Goal: Task Accomplishment & Management: Use online tool/utility

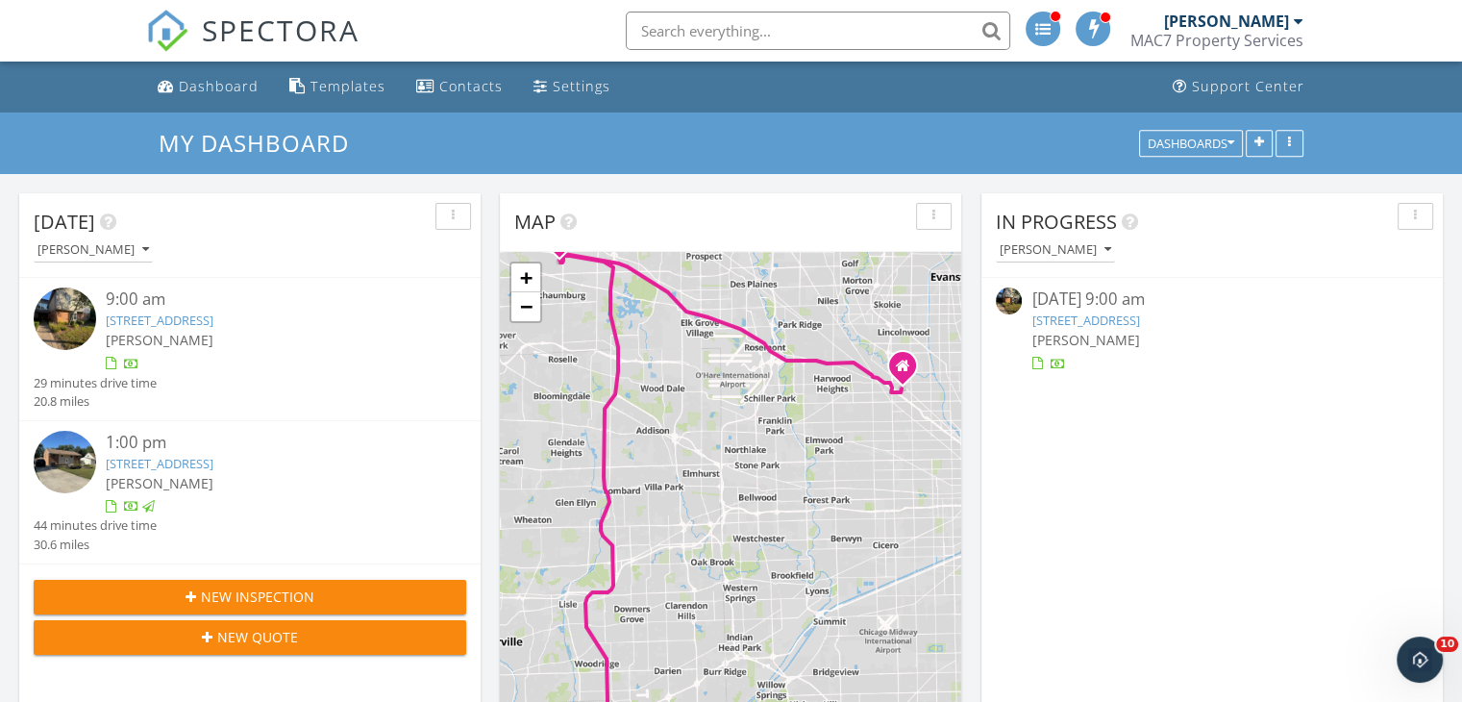
scroll to position [1779, 1492]
click at [213, 316] on link "[STREET_ADDRESS]" at bounding box center [160, 319] width 108 height 17
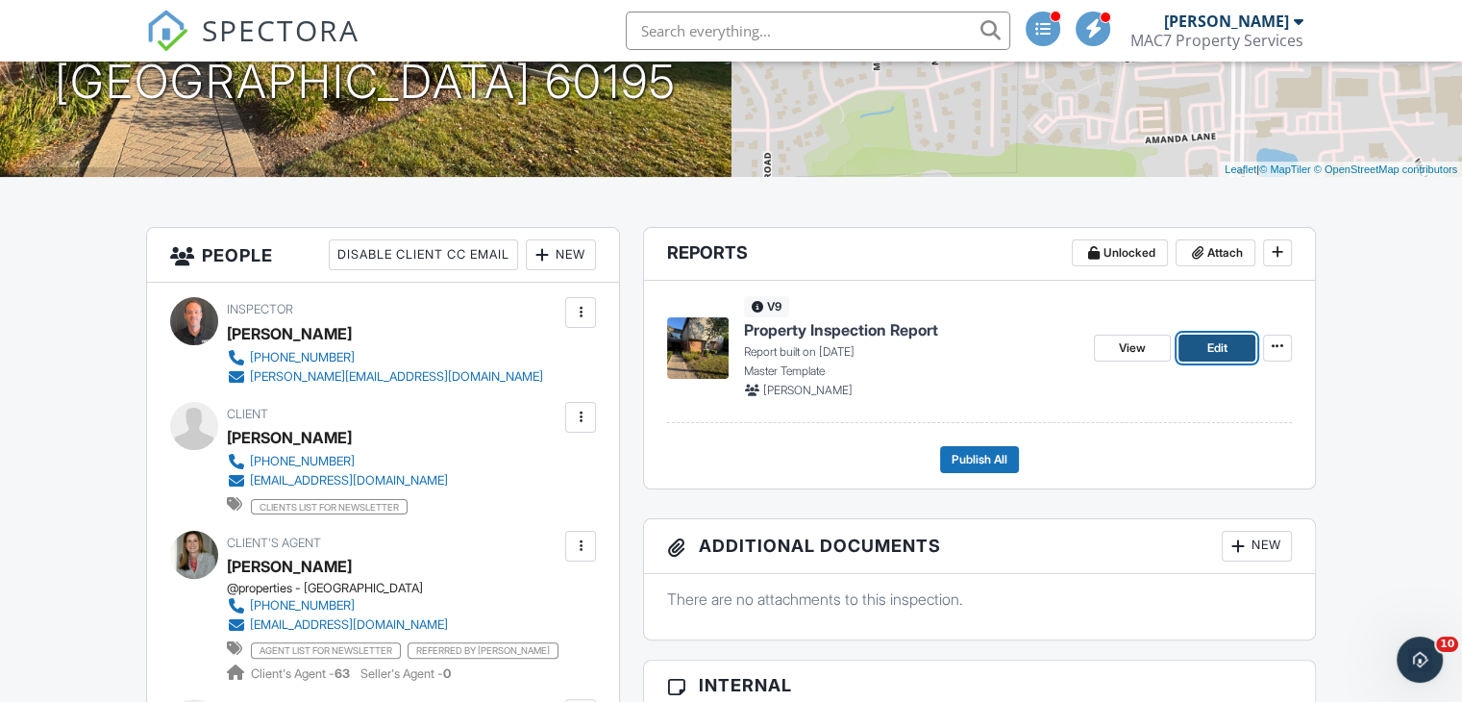
click at [1218, 346] on span "Edit" at bounding box center [1216, 347] width 20 height 19
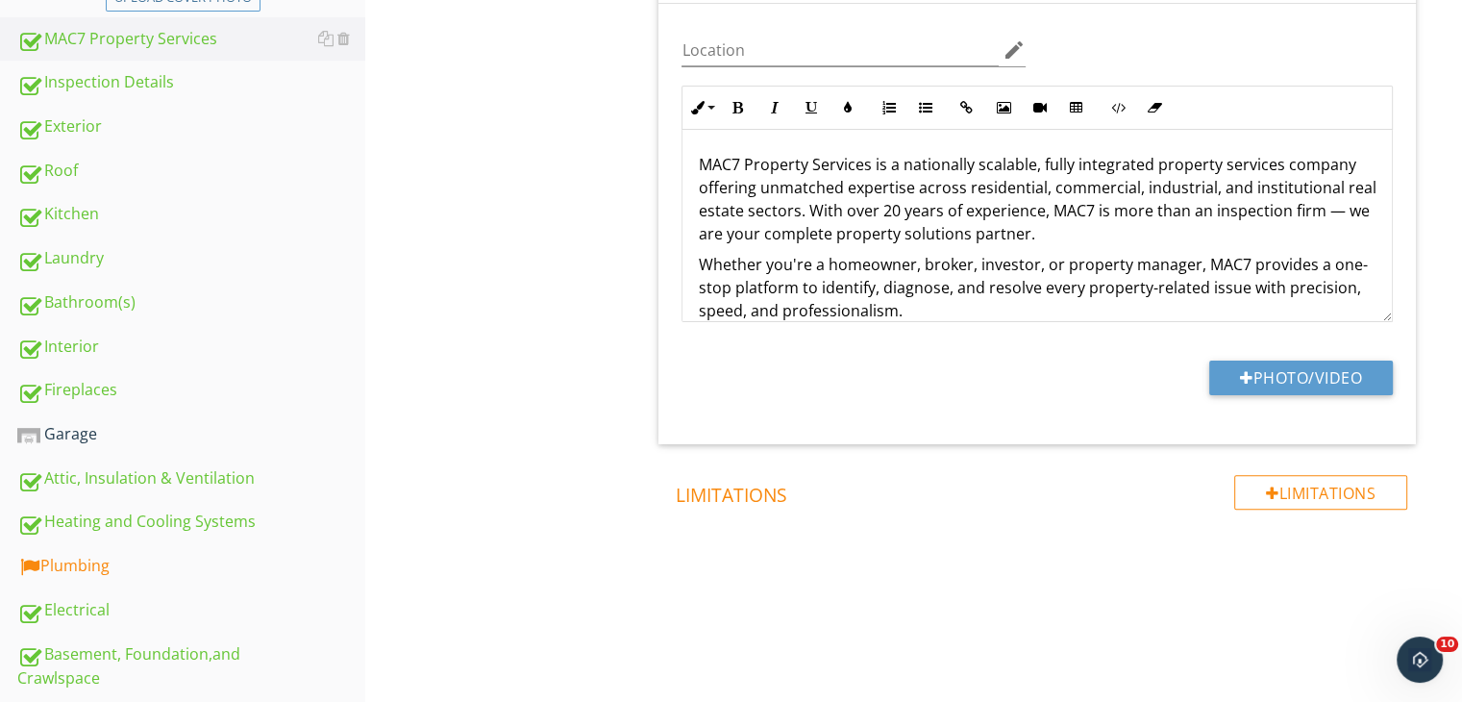
scroll to position [504, 0]
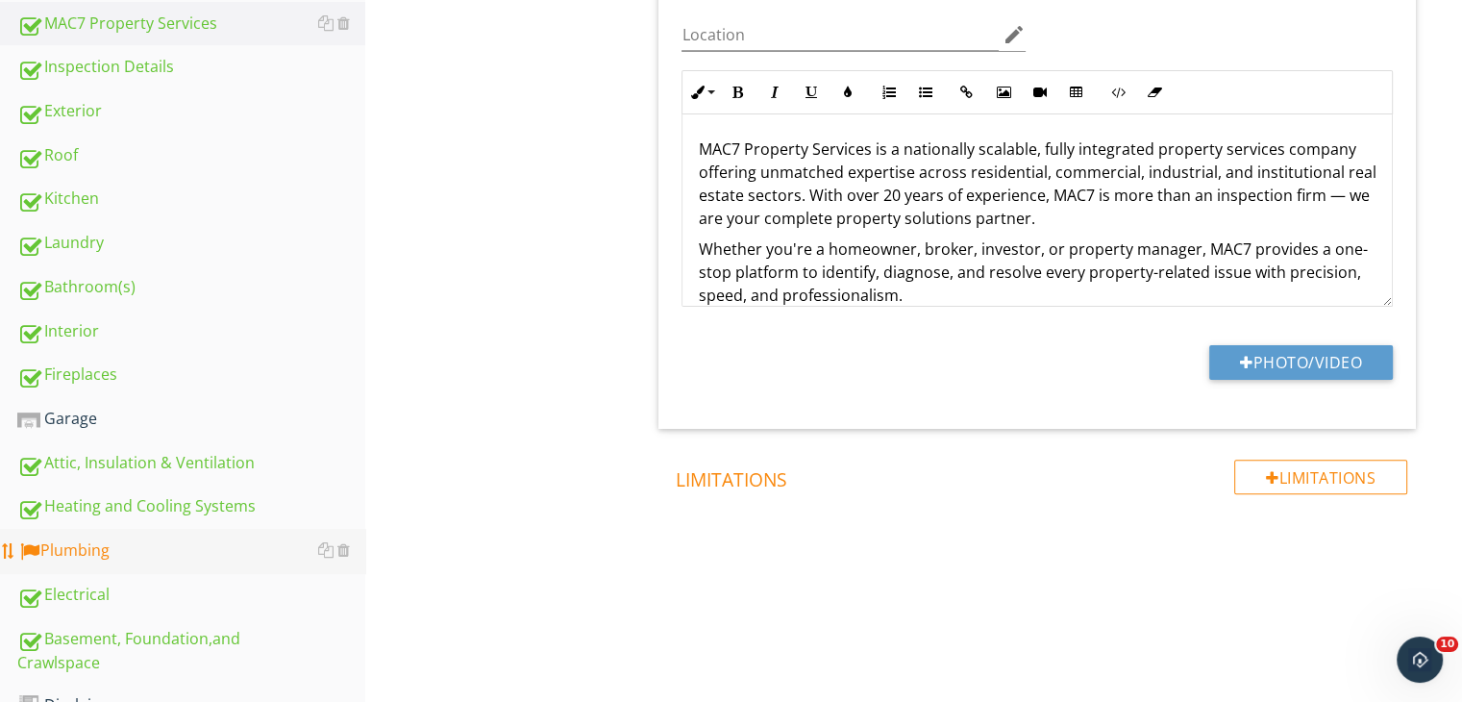
click at [109, 541] on div "Plumbing" at bounding box center [191, 550] width 348 height 25
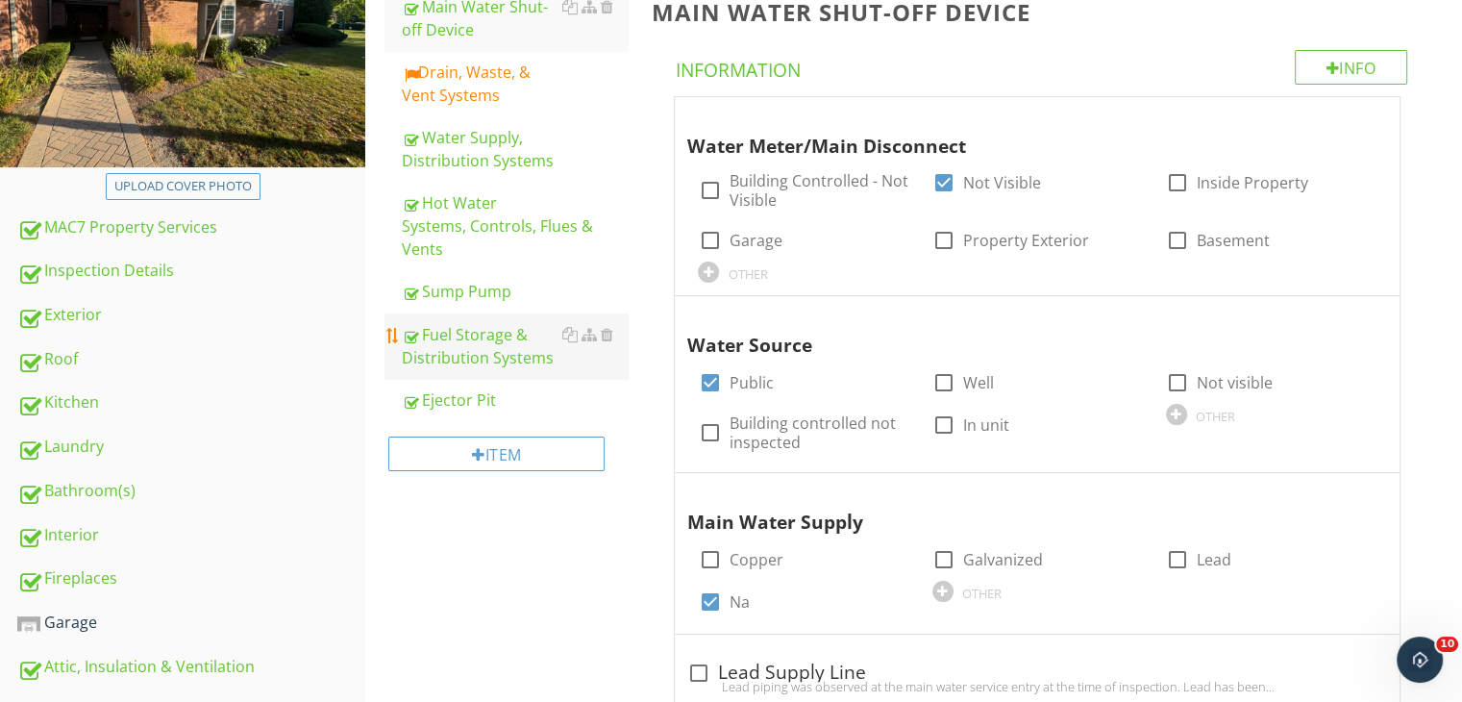
scroll to position [288, 0]
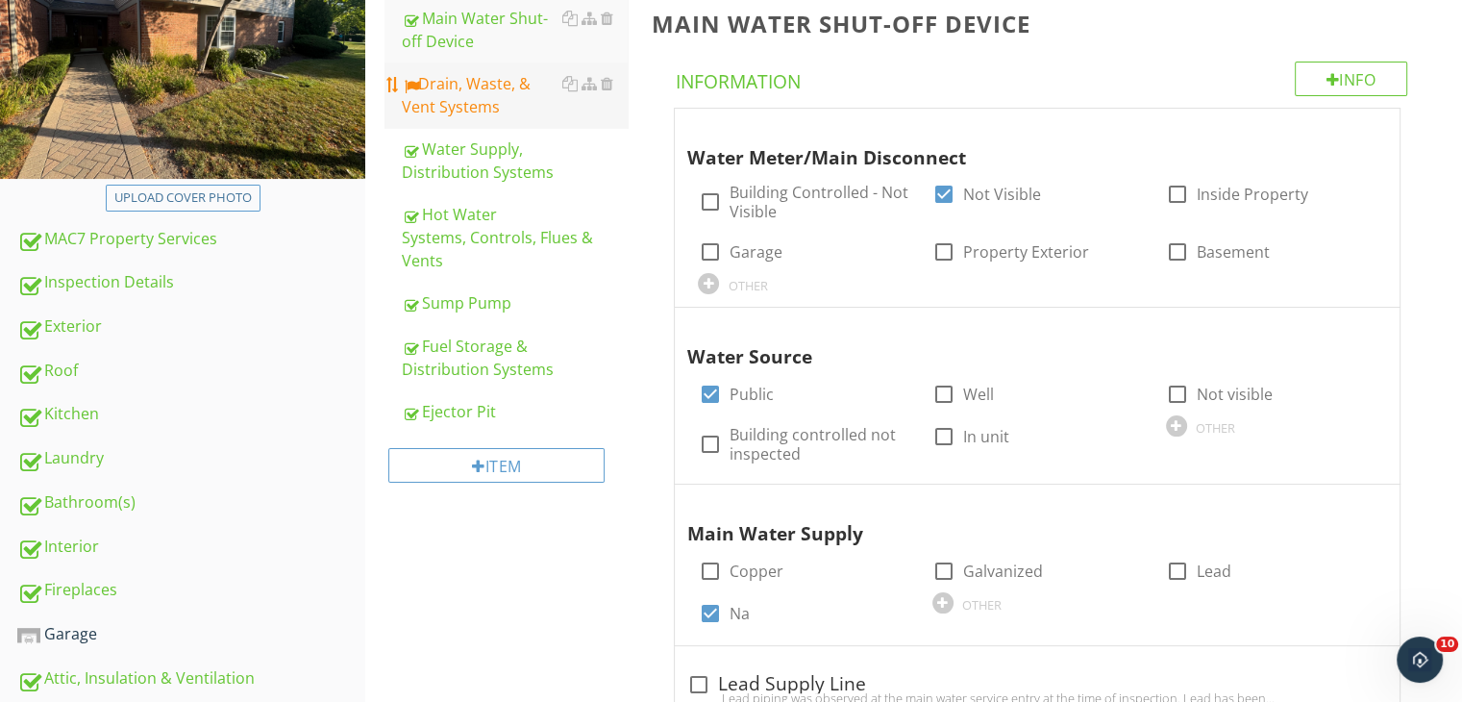
click at [477, 106] on div "Drain, Waste, & Vent Systems" at bounding box center [515, 95] width 226 height 46
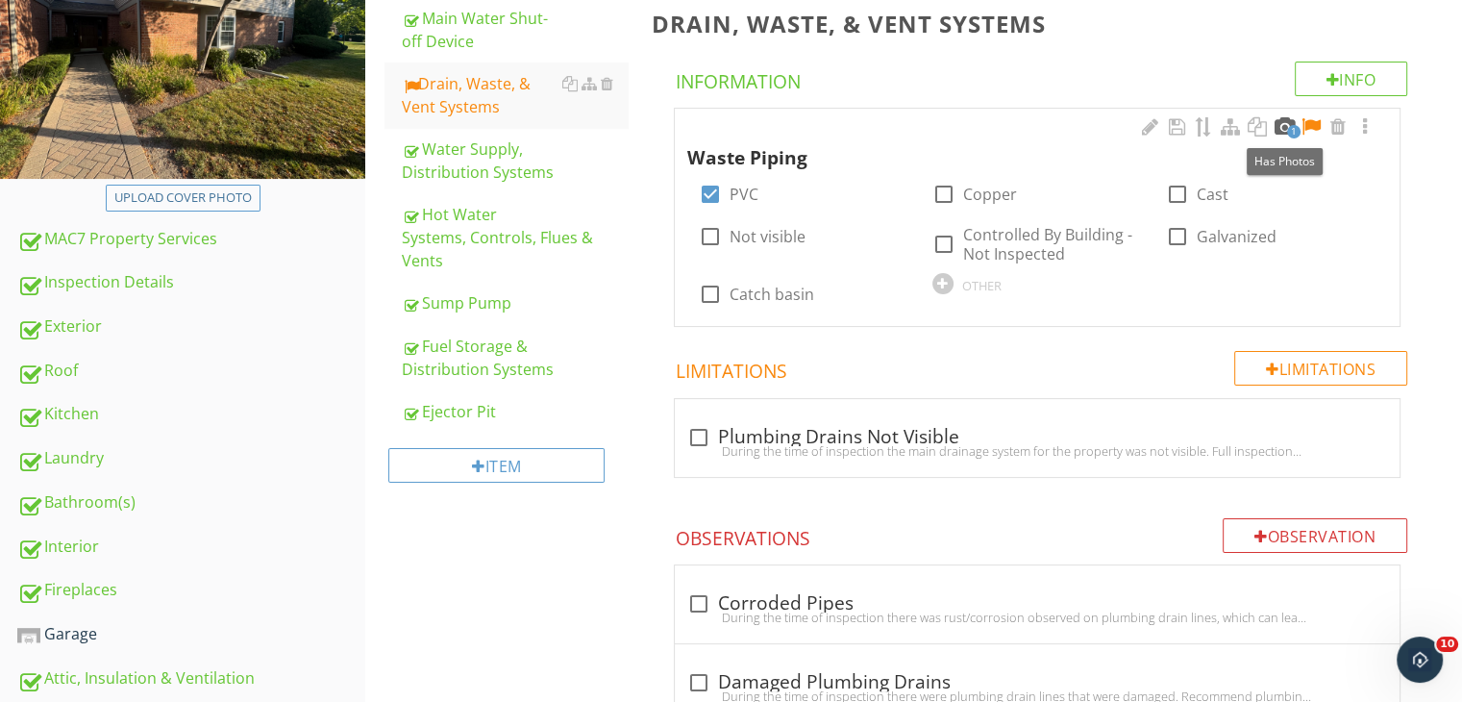
click at [1280, 130] on div at bounding box center [1284, 126] width 23 height 19
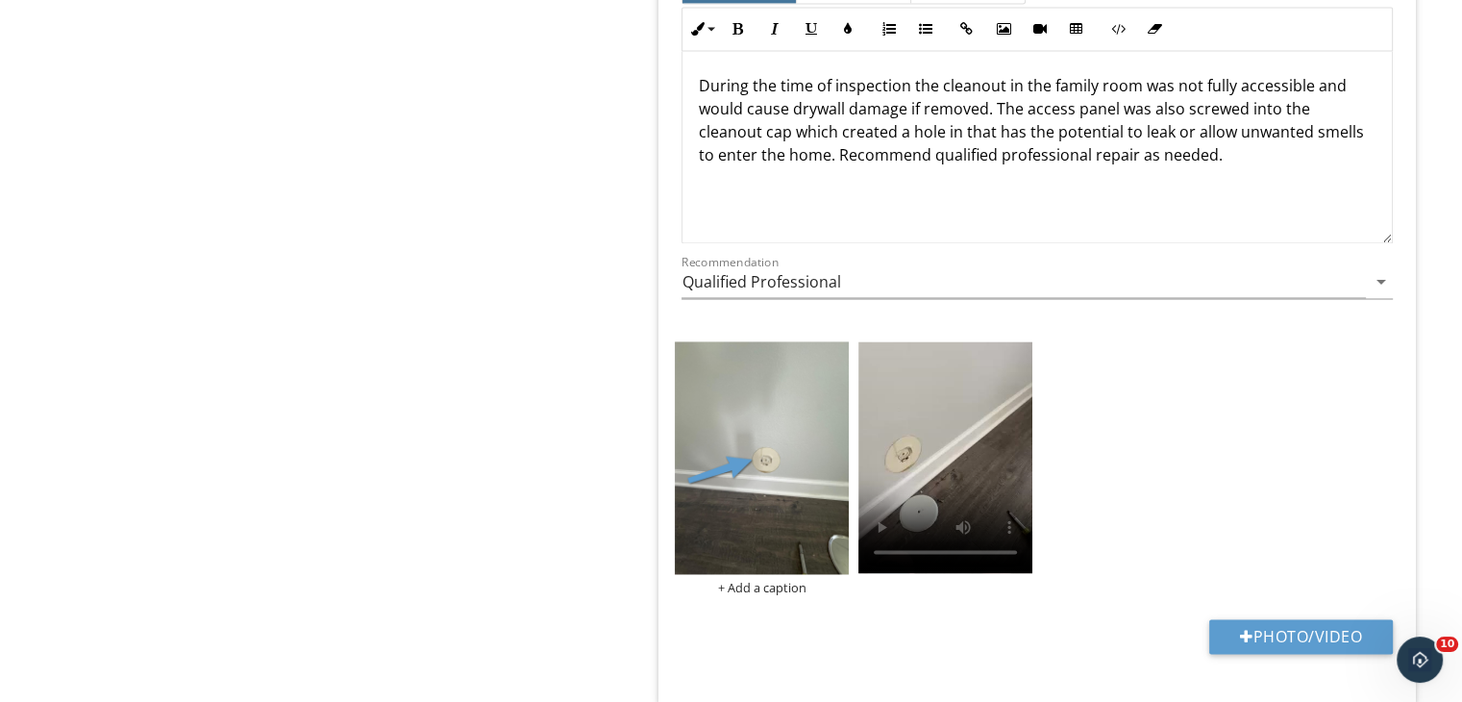
scroll to position [2980, 0]
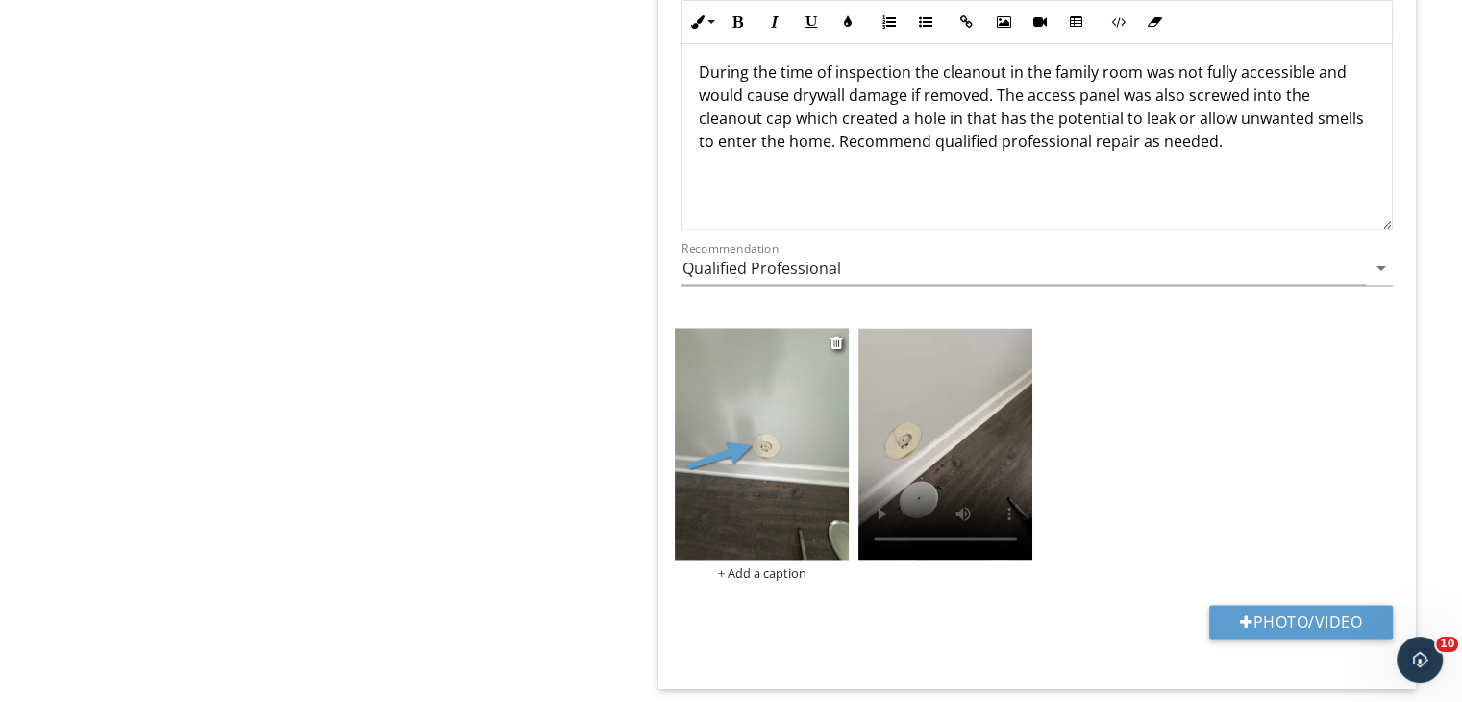
click at [777, 459] on img at bounding box center [762, 444] width 174 height 232
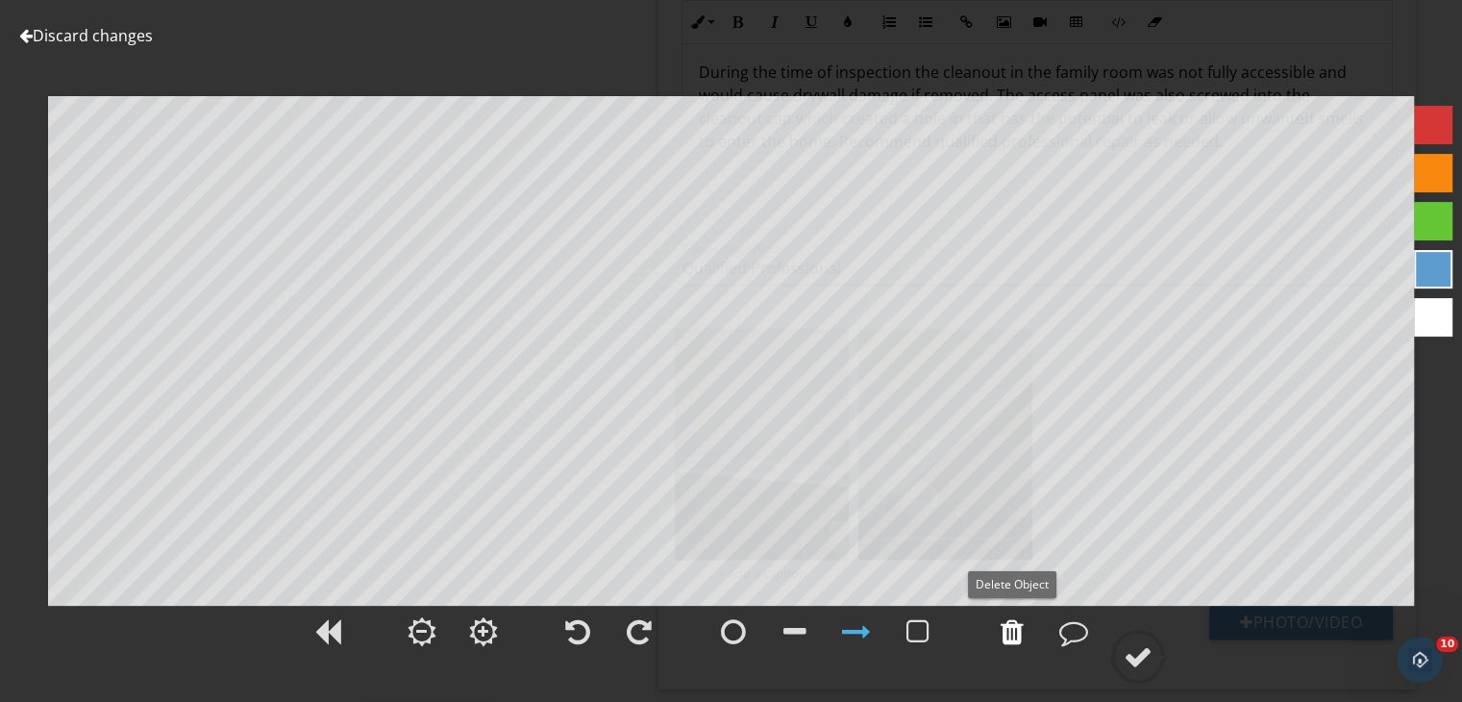
click at [1003, 640] on div at bounding box center [1012, 631] width 23 height 29
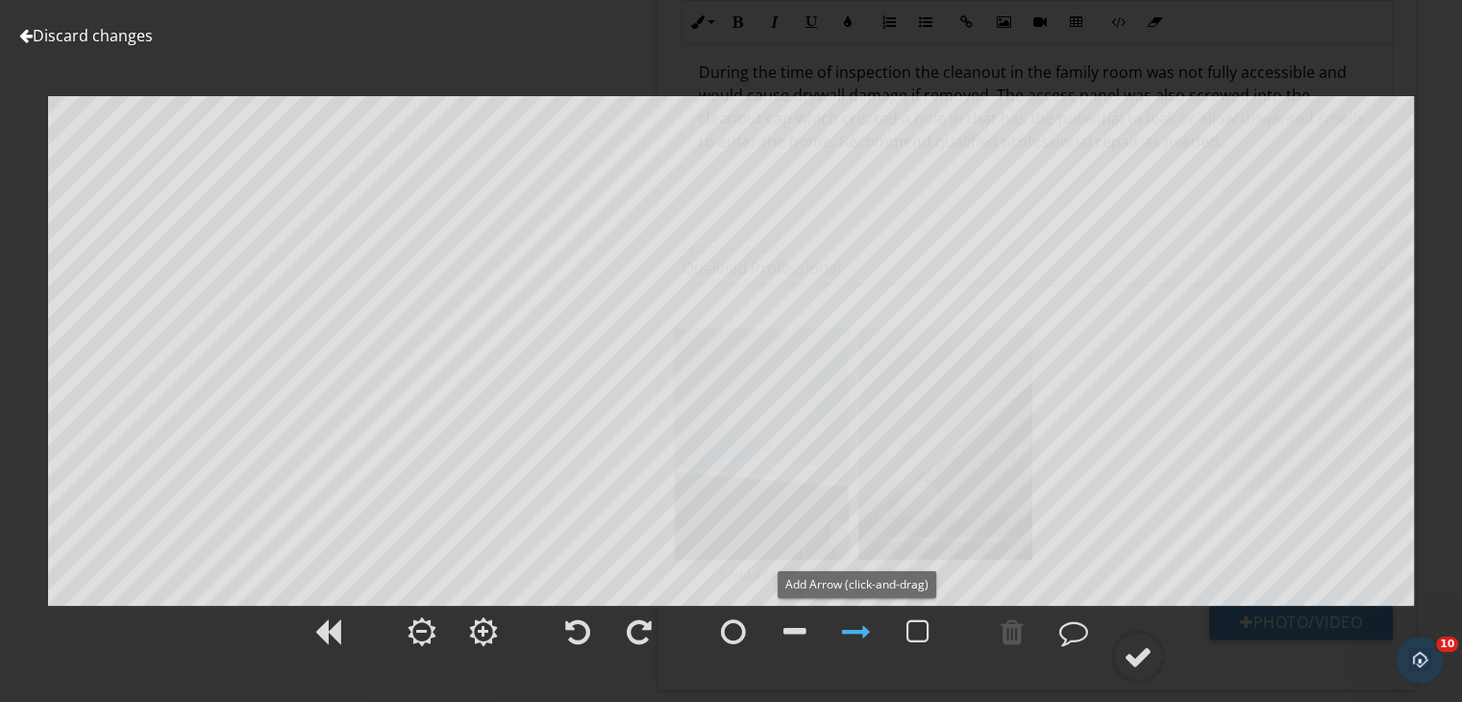
click at [854, 627] on div at bounding box center [856, 631] width 29 height 29
click at [860, 631] on div at bounding box center [856, 631] width 29 height 29
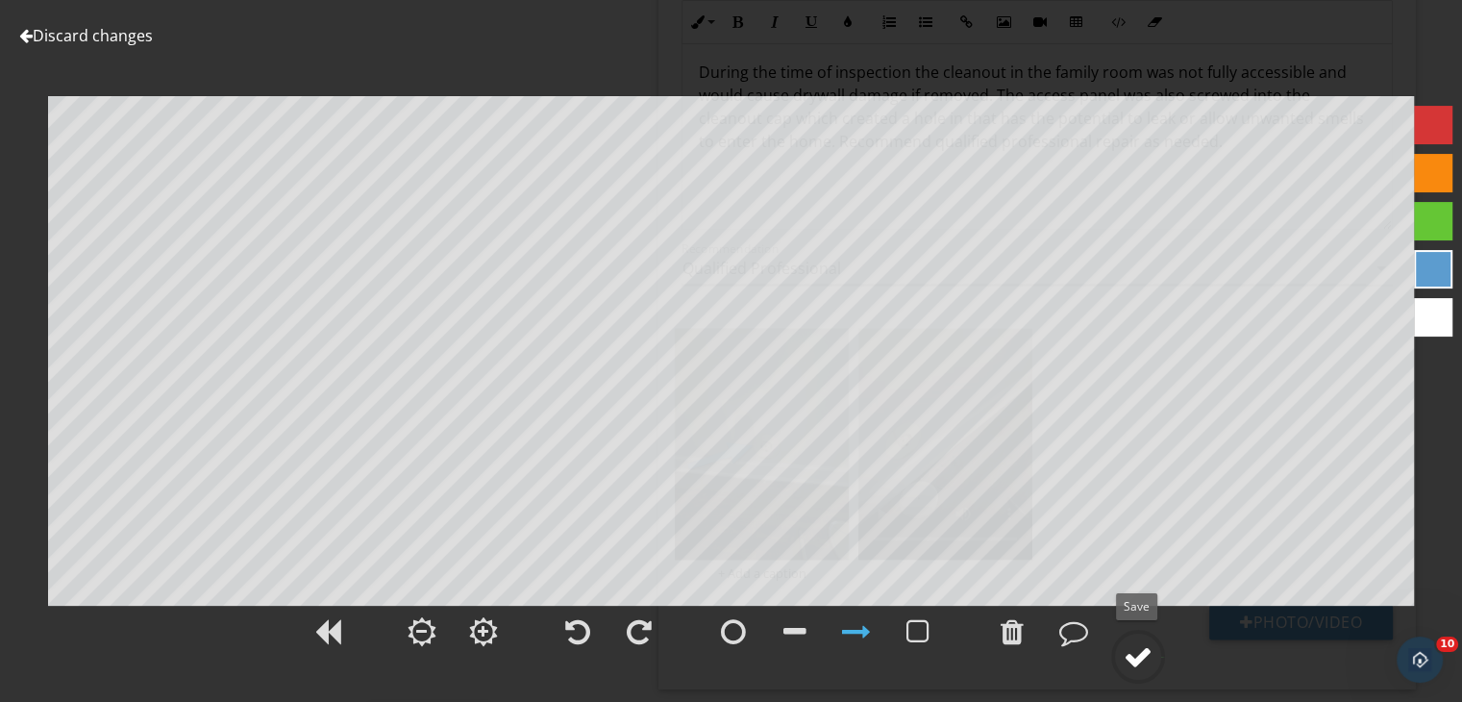
click at [1134, 646] on div at bounding box center [1138, 656] width 29 height 29
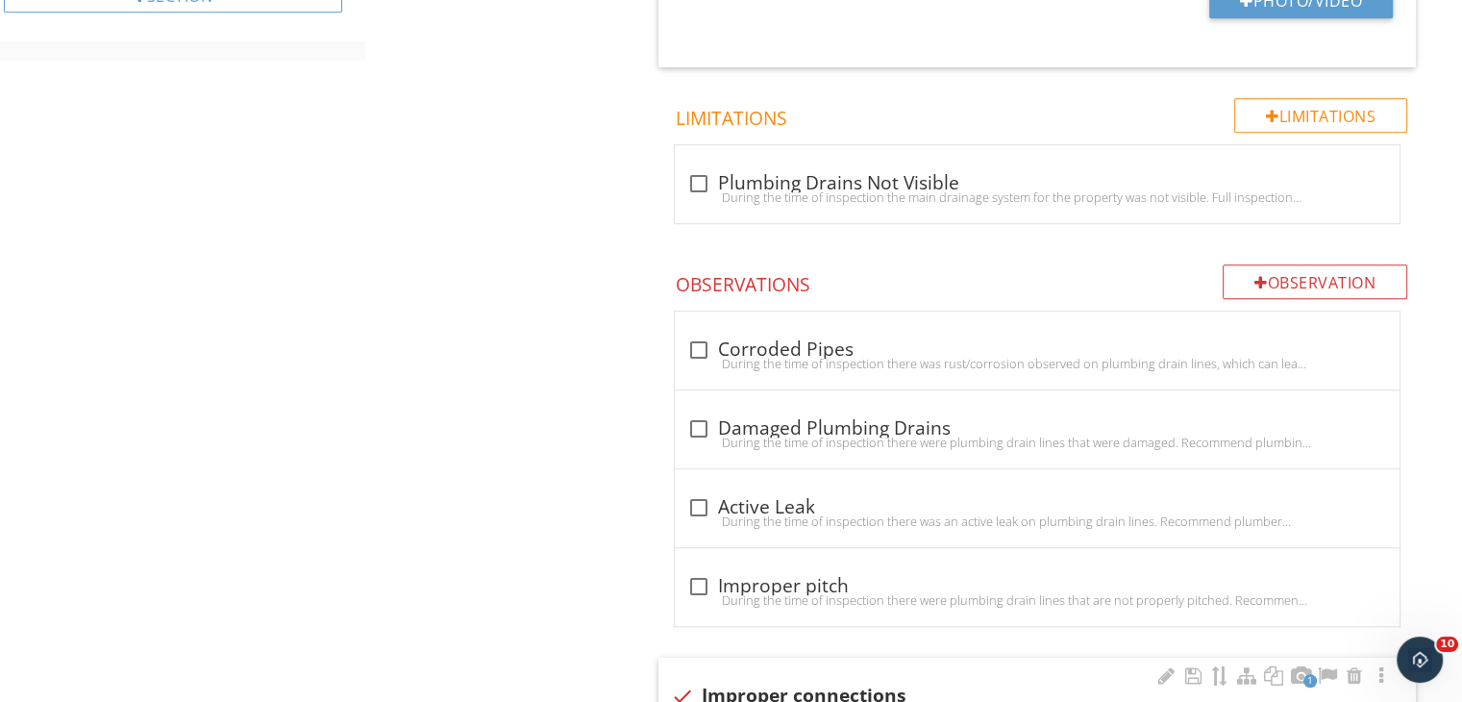
scroll to position [913, 0]
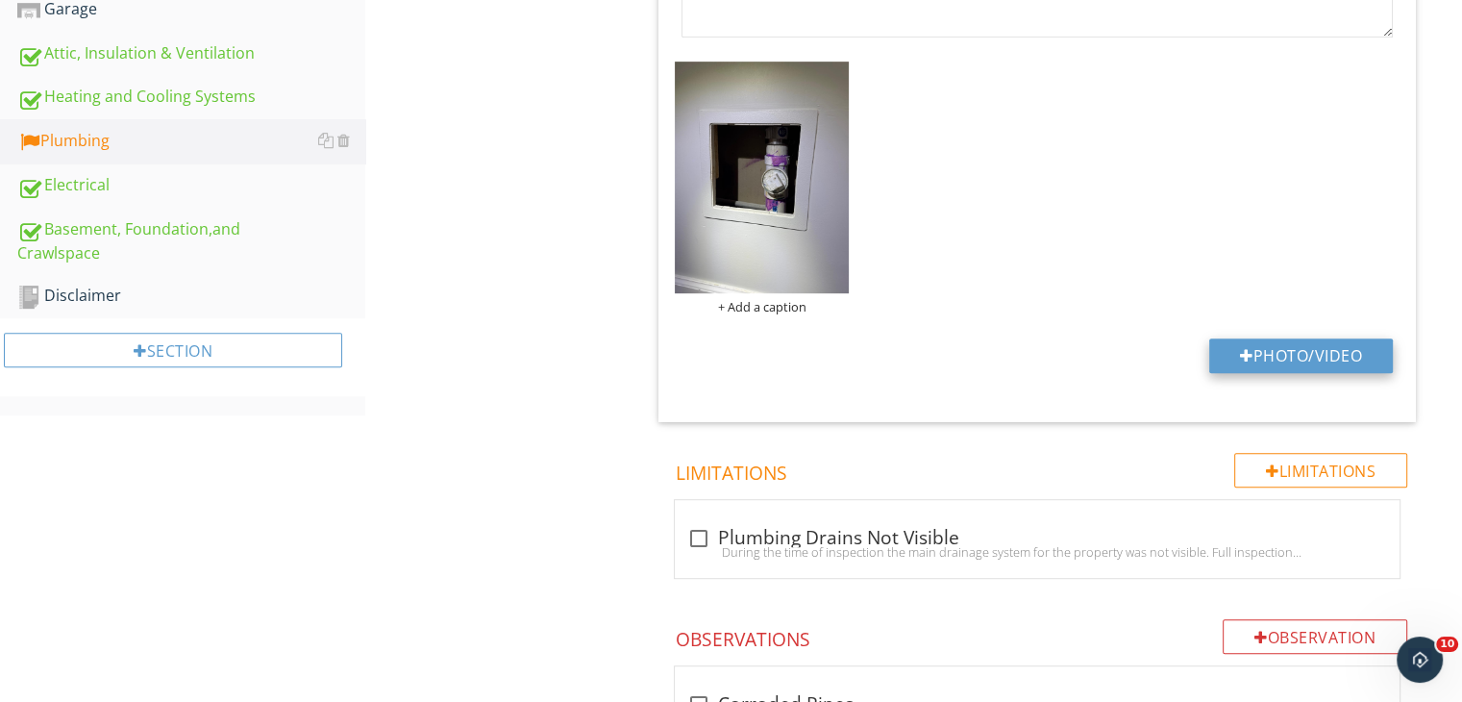
click at [1278, 351] on button "Photo/Video" at bounding box center [1301, 355] width 184 height 35
type input "C:\fakepath\download (7).png"
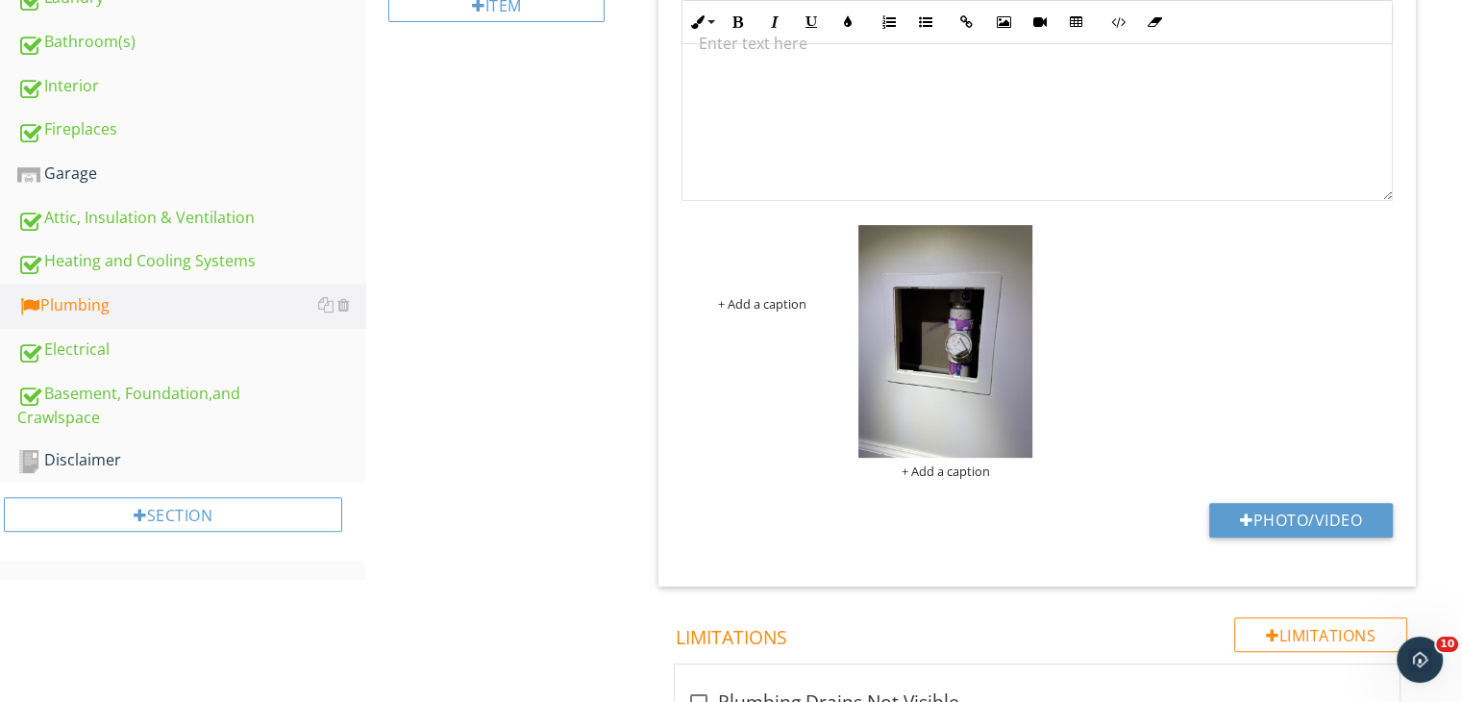
scroll to position [600, 0]
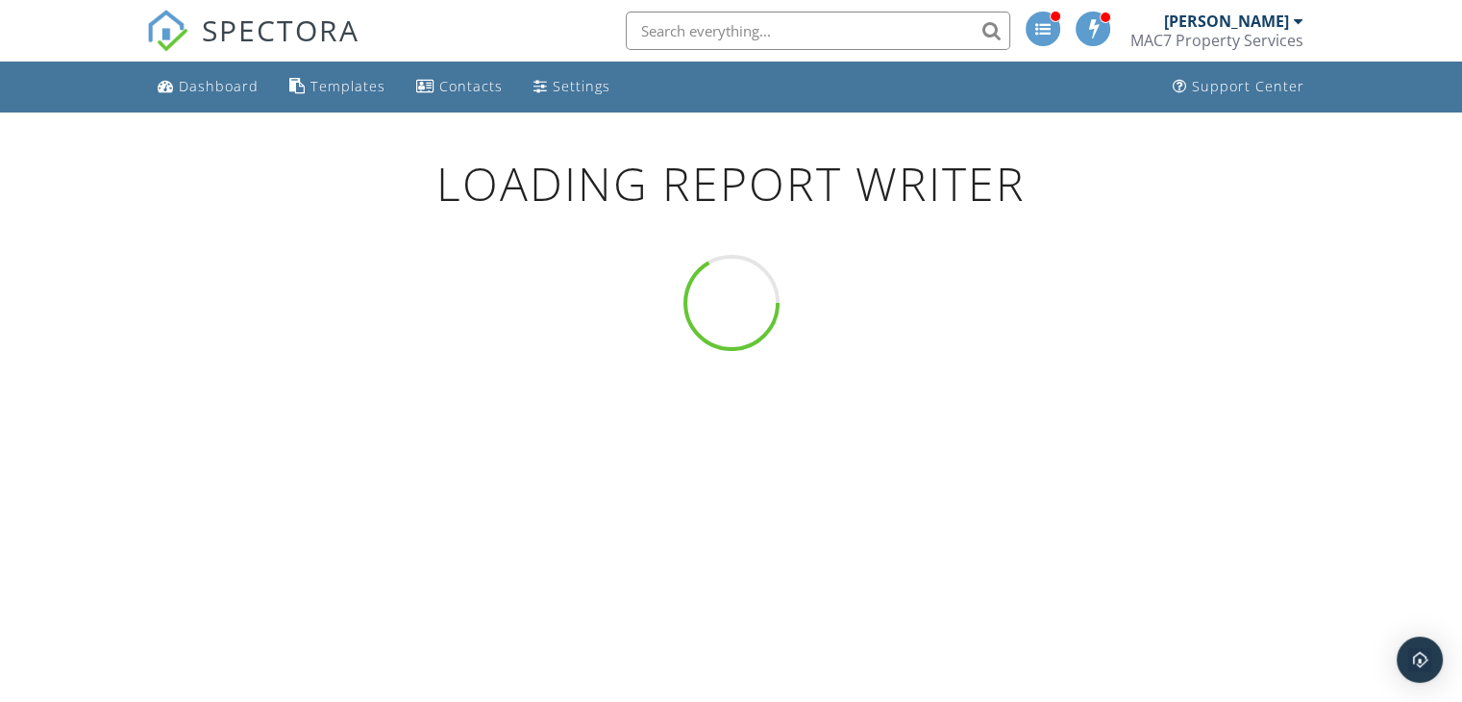
scroll to position [111, 0]
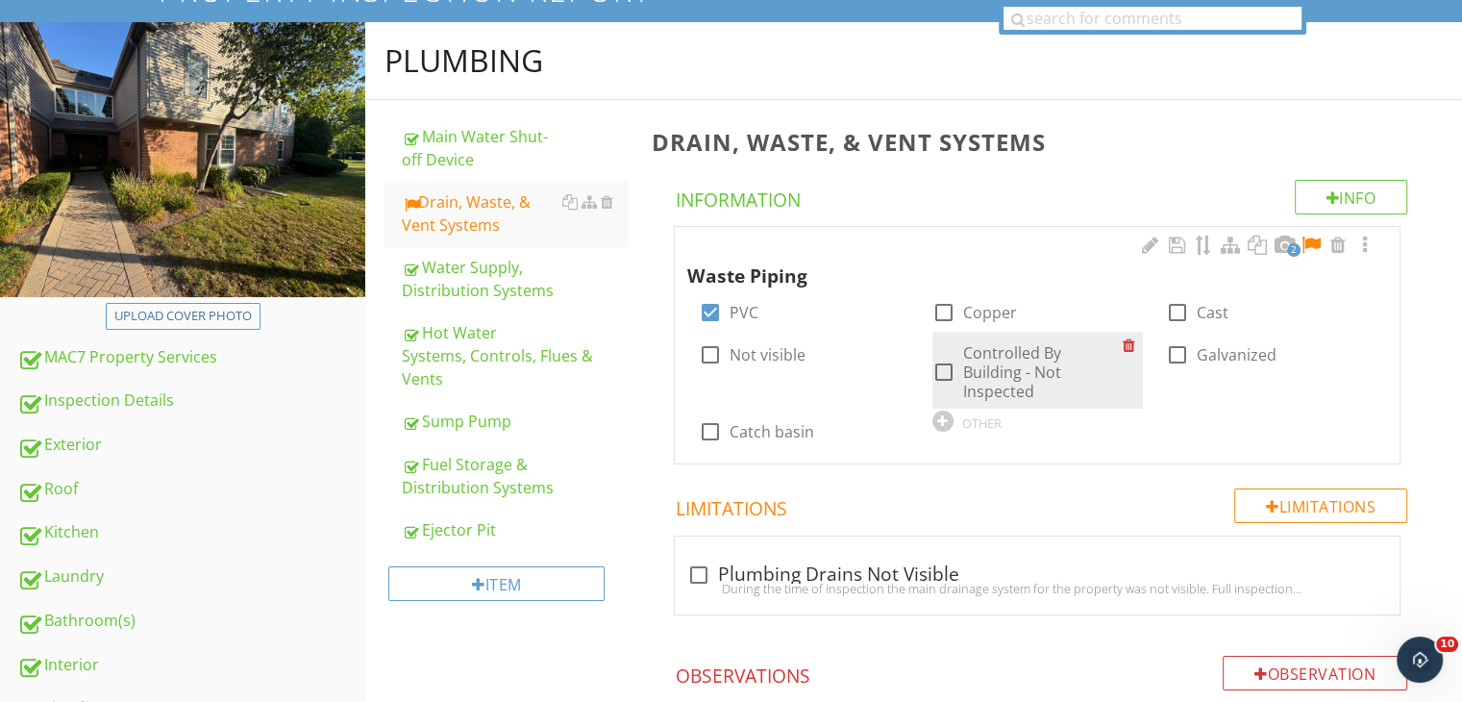
scroll to position [161, 0]
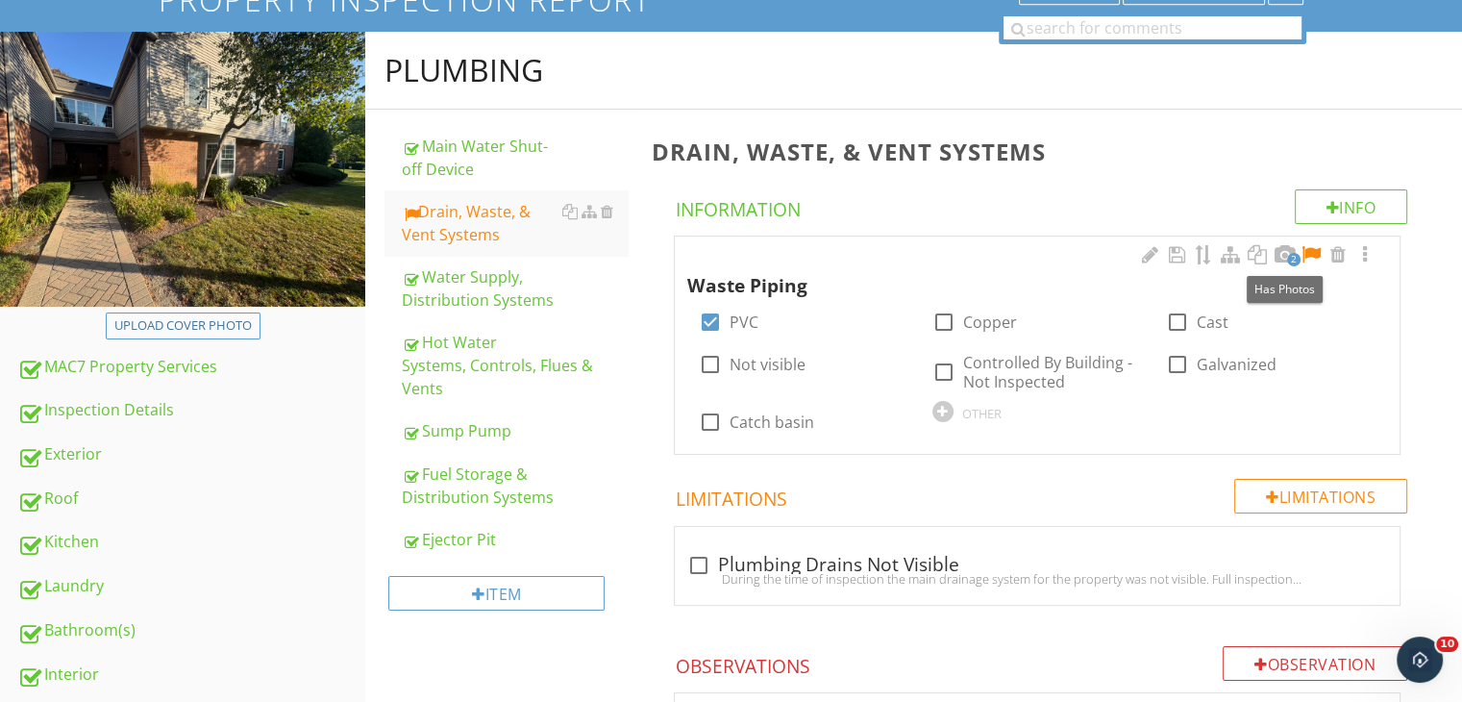
click at [1288, 258] on span "2" at bounding box center [1293, 259] width 13 height 13
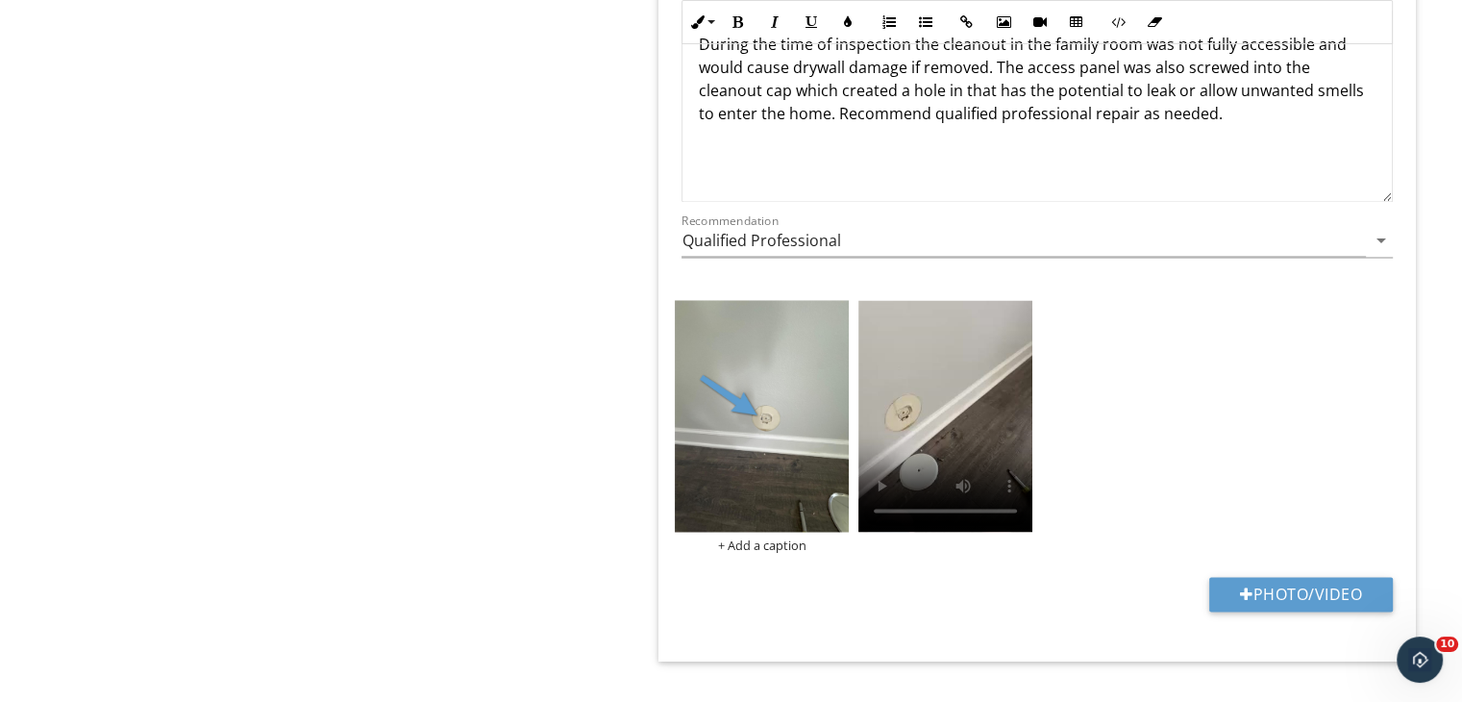
scroll to position [3042, 0]
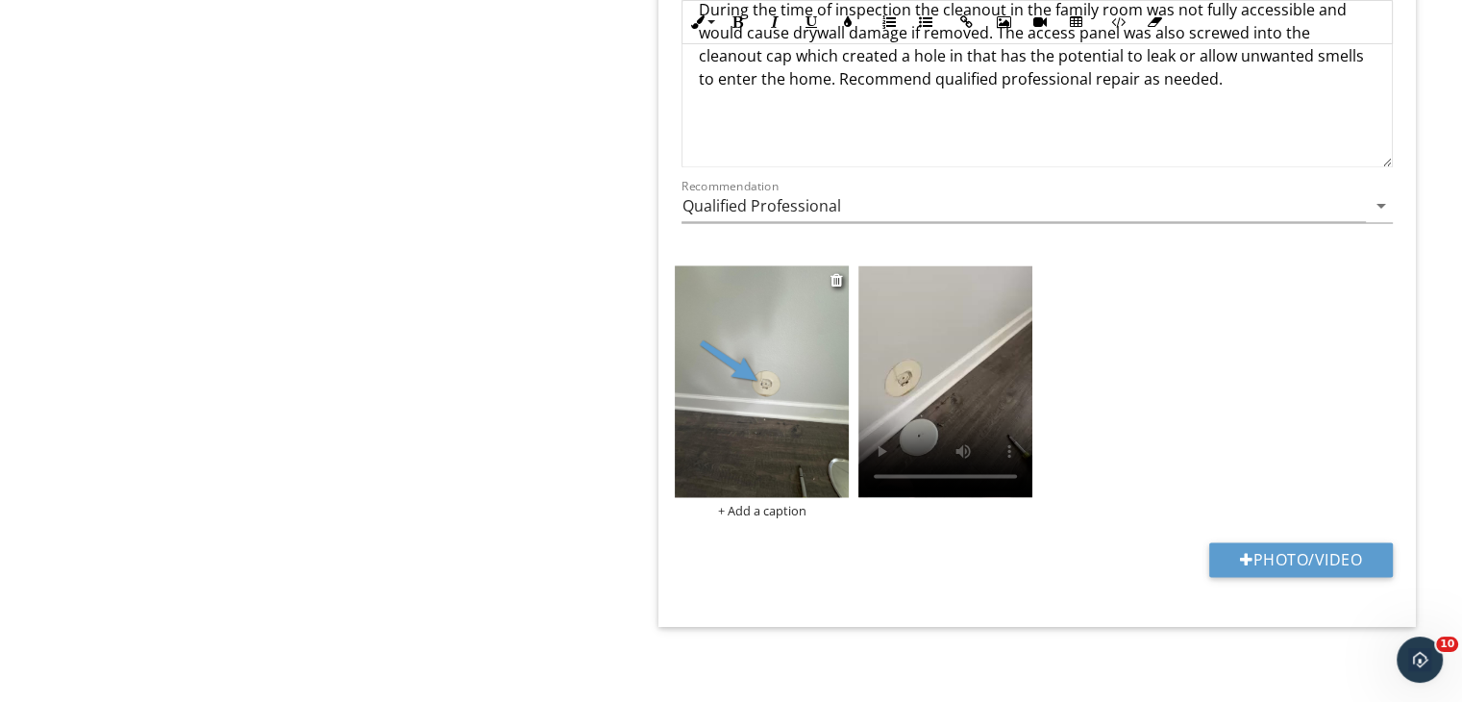
click at [778, 357] on img at bounding box center [762, 381] width 174 height 232
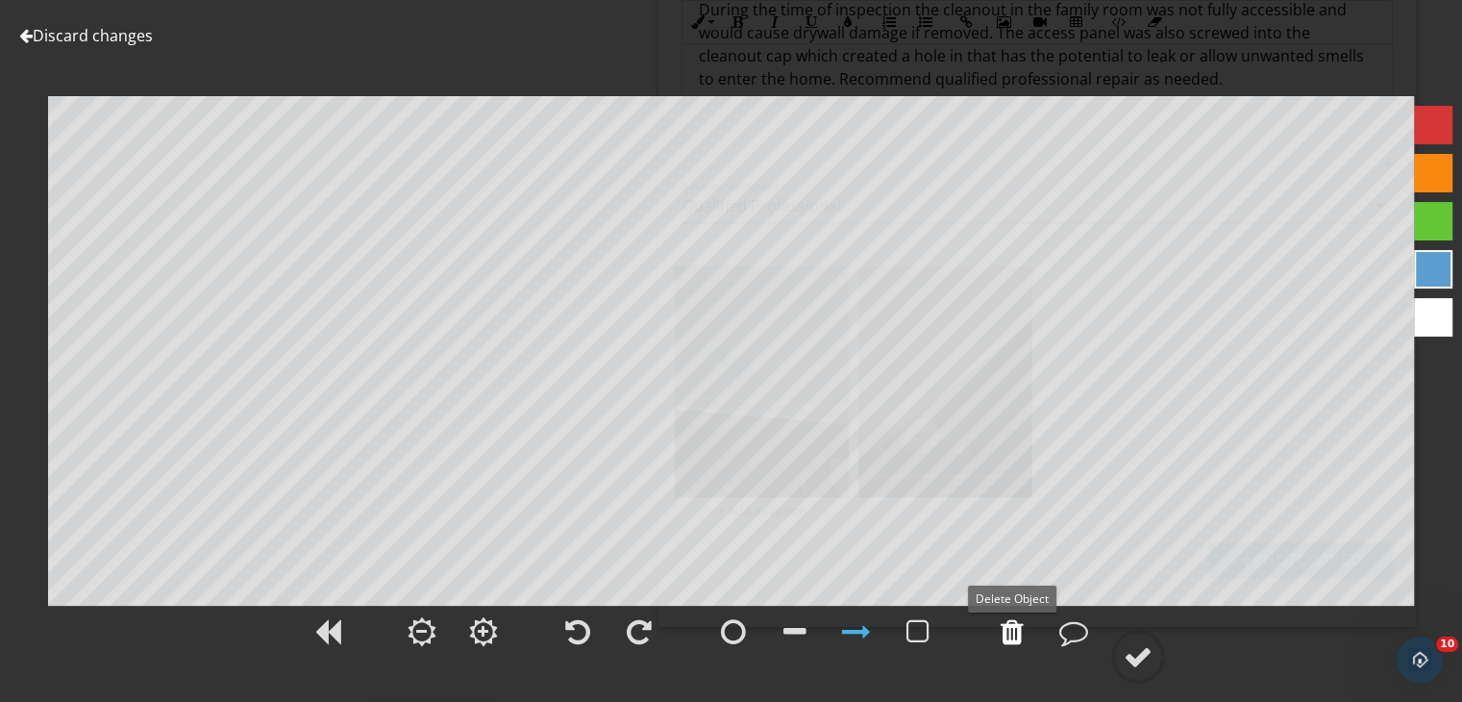
click at [1011, 643] on div at bounding box center [1012, 631] width 23 height 29
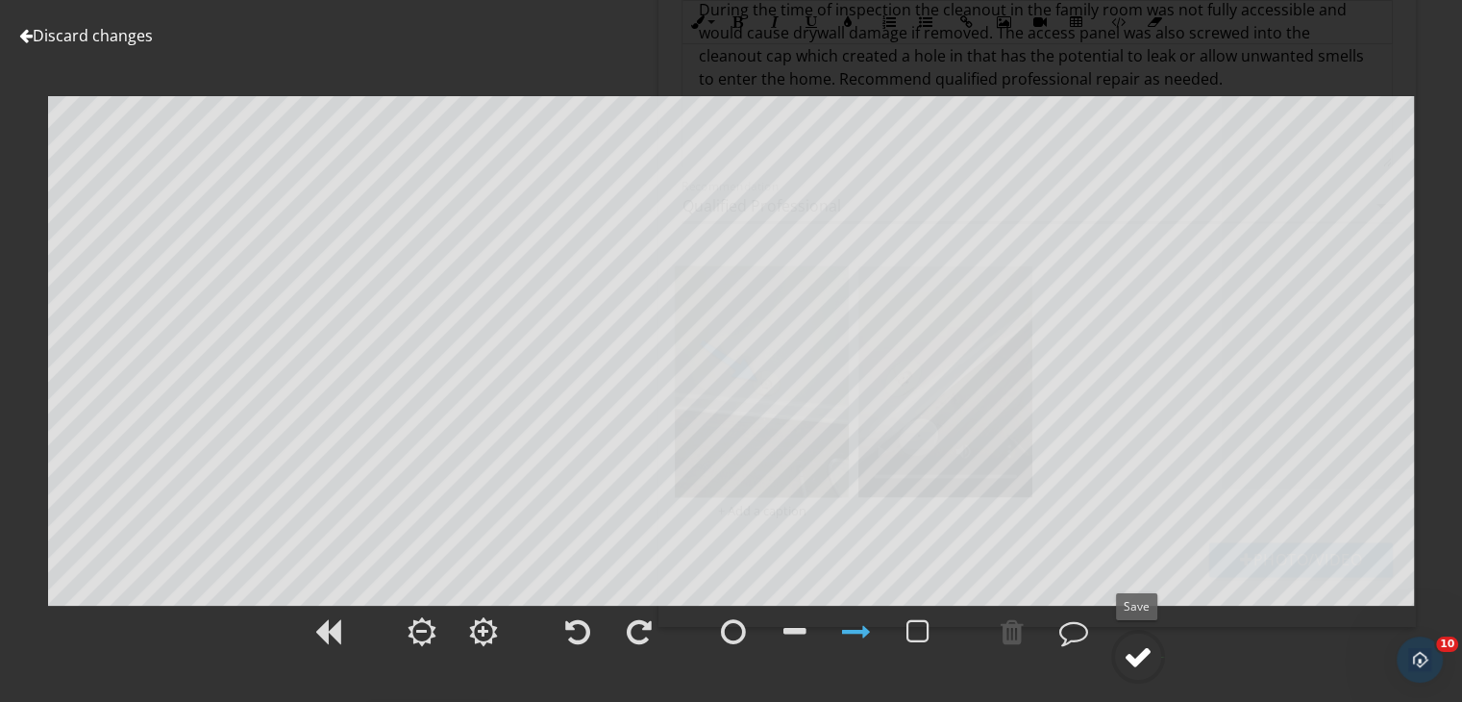
click at [1123, 661] on circle at bounding box center [1138, 656] width 50 height 50
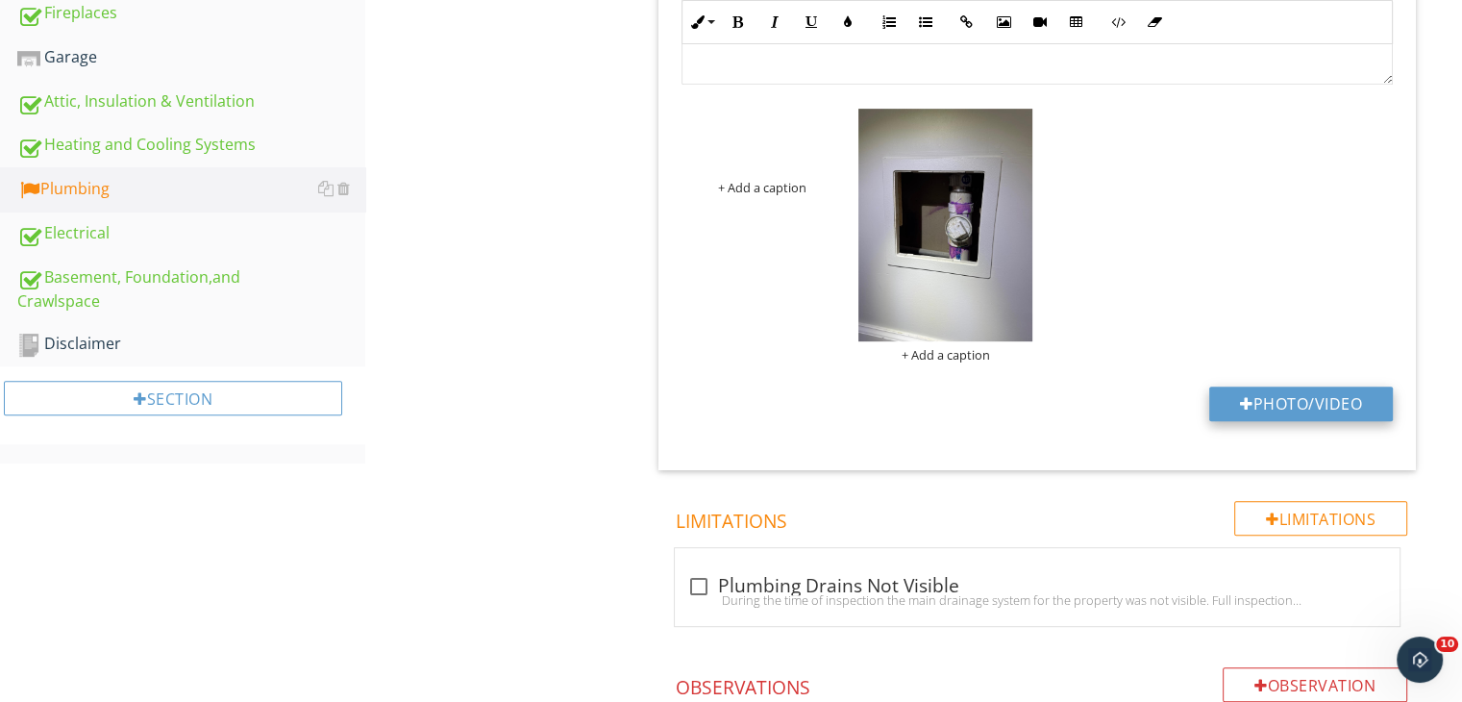
scroll to position [855, 0]
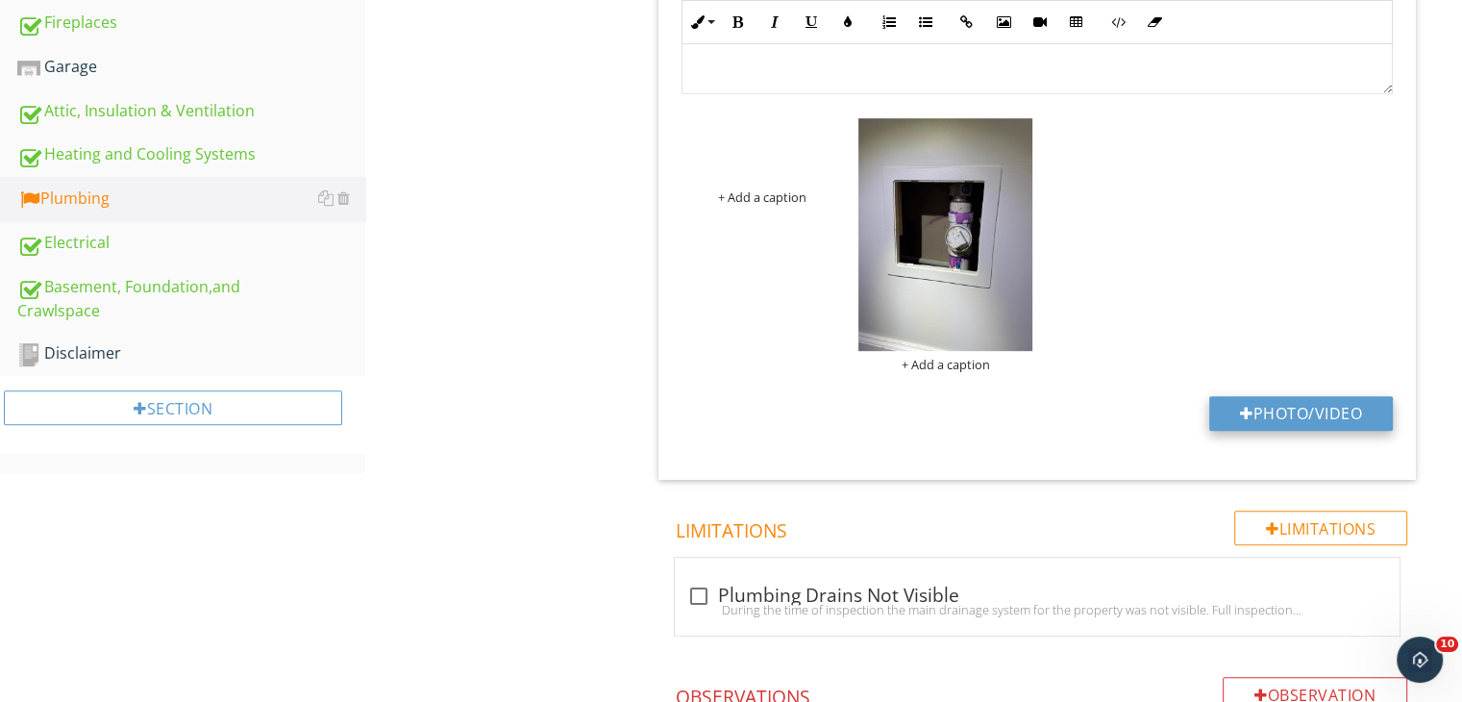
click at [1273, 399] on button "Photo/Video" at bounding box center [1301, 413] width 184 height 35
type input "C:\fakepath\data (57).jpg"
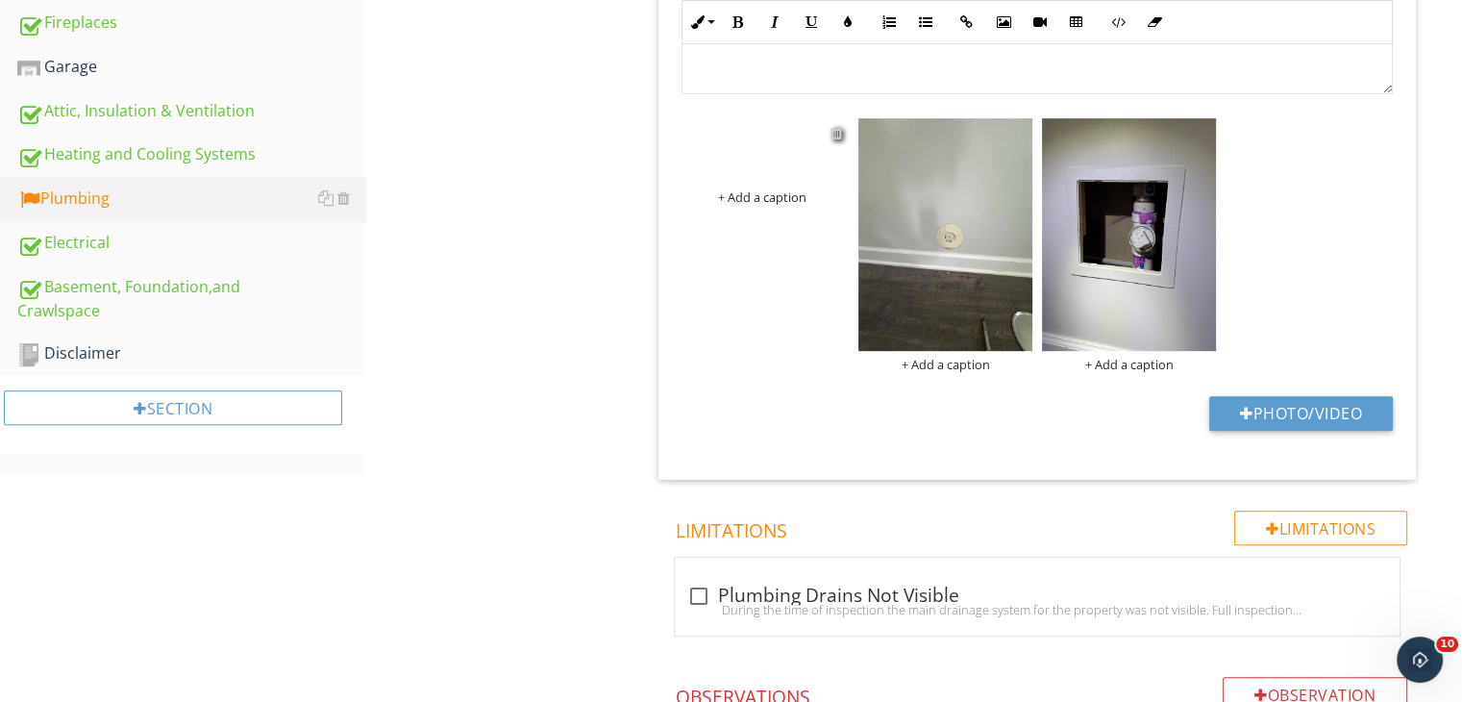
click at [834, 138] on div at bounding box center [836, 132] width 12 height 15
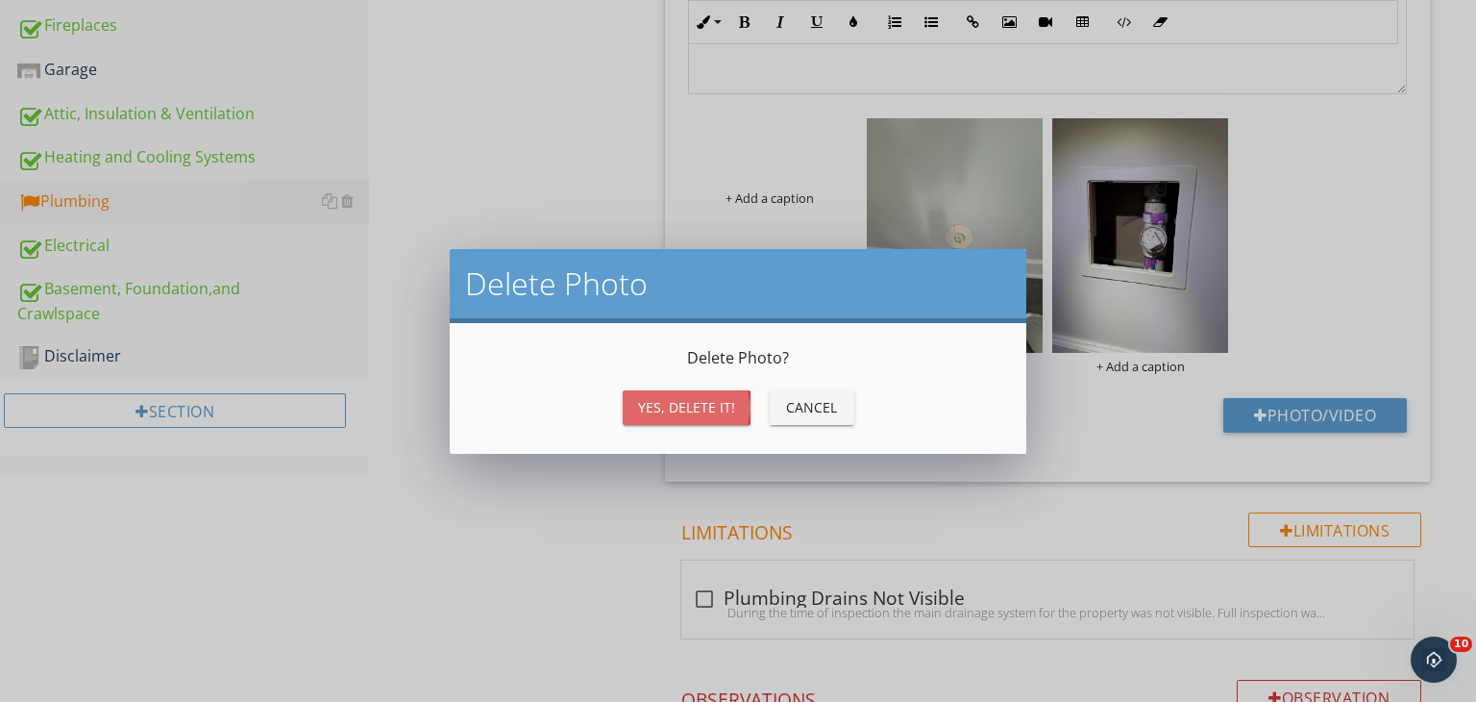
click at [709, 414] on div "Yes, Delete it!" at bounding box center [686, 407] width 97 height 20
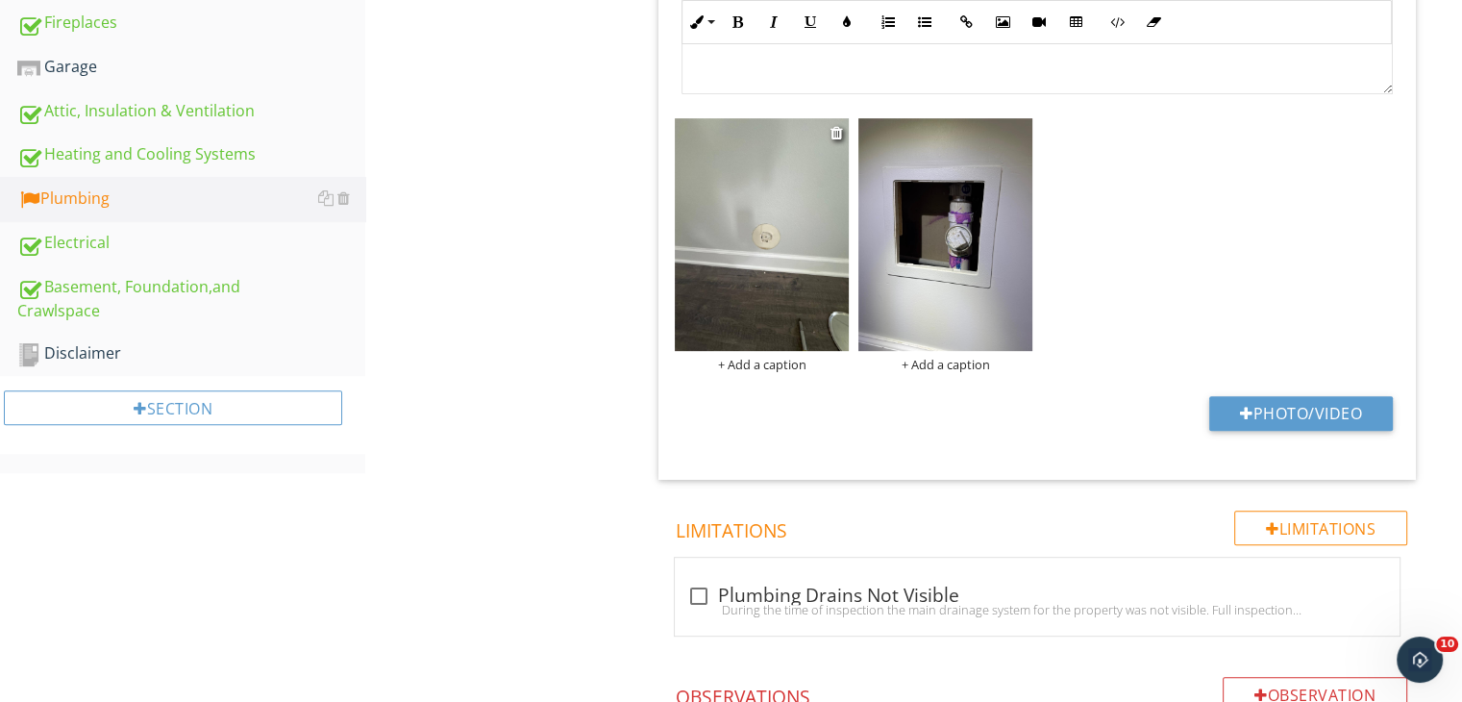
click at [747, 272] on img at bounding box center [762, 234] width 174 height 232
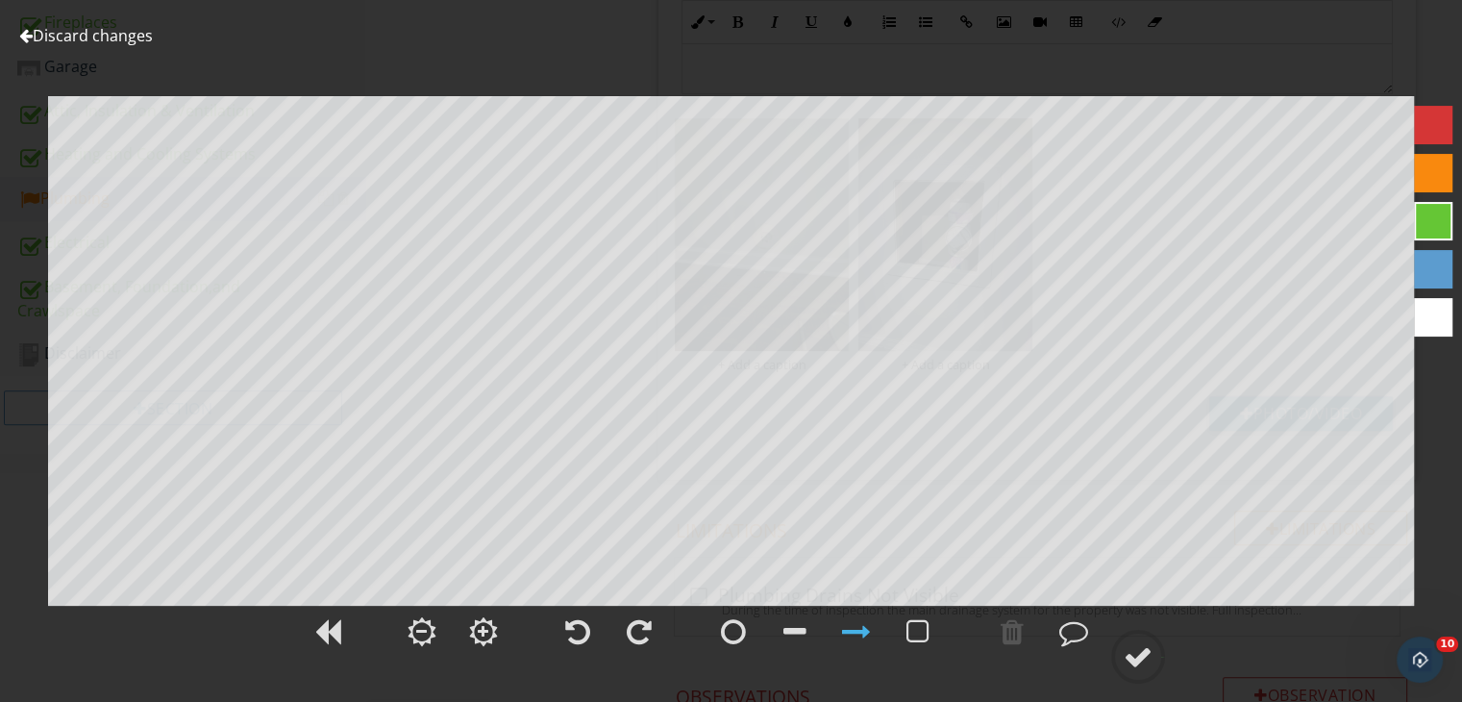
drag, startPoint x: 1136, startPoint y: 641, endPoint x: 1104, endPoint y: 645, distance: 32.0
click at [1135, 643] on div at bounding box center [1138, 656] width 29 height 29
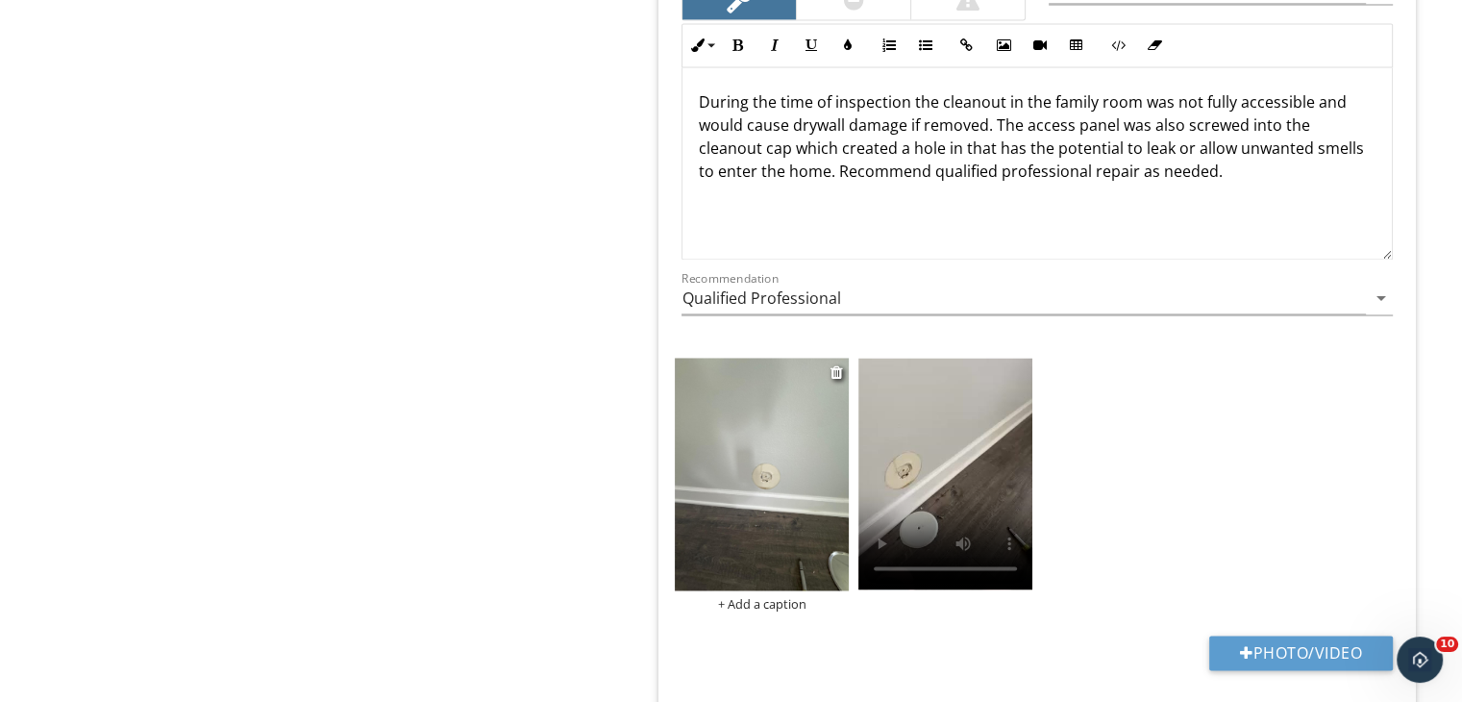
scroll to position [2970, 0]
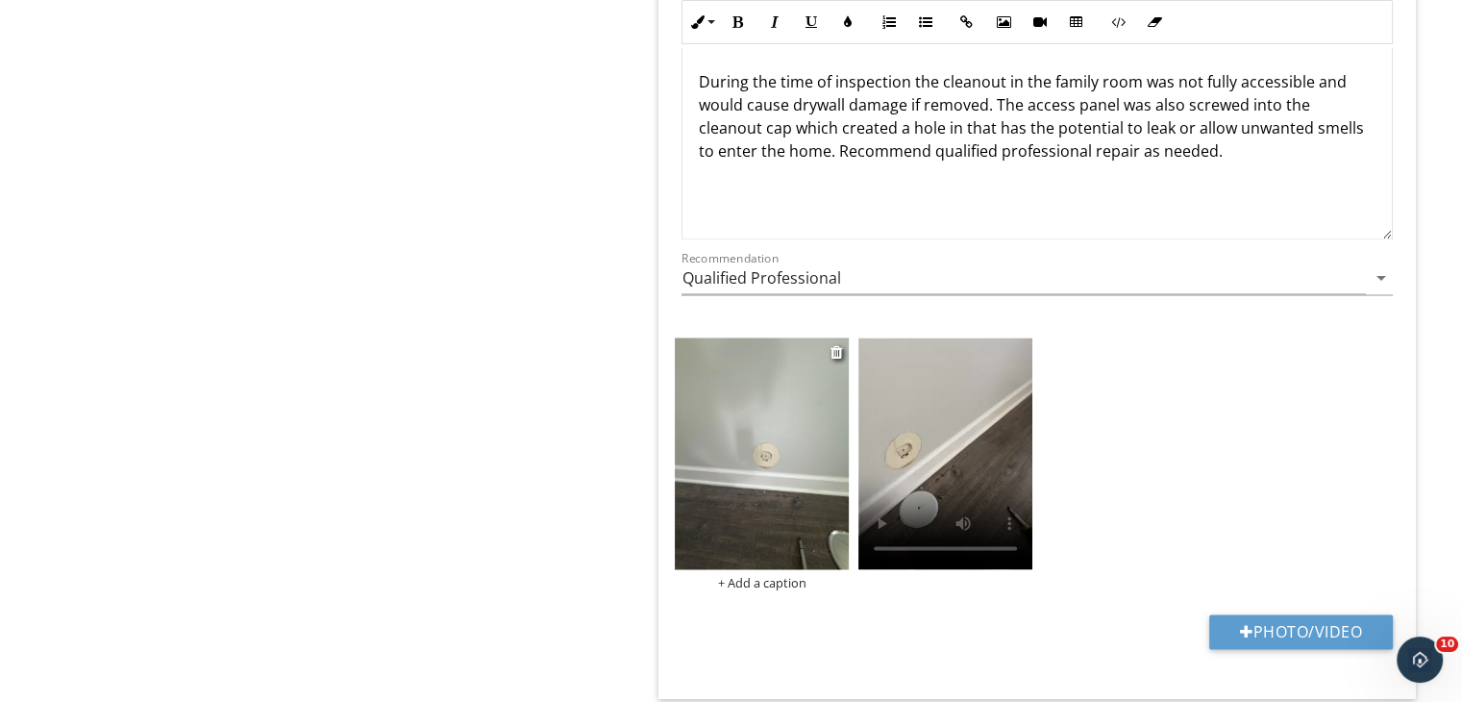
click at [725, 433] on img at bounding box center [762, 453] width 174 height 232
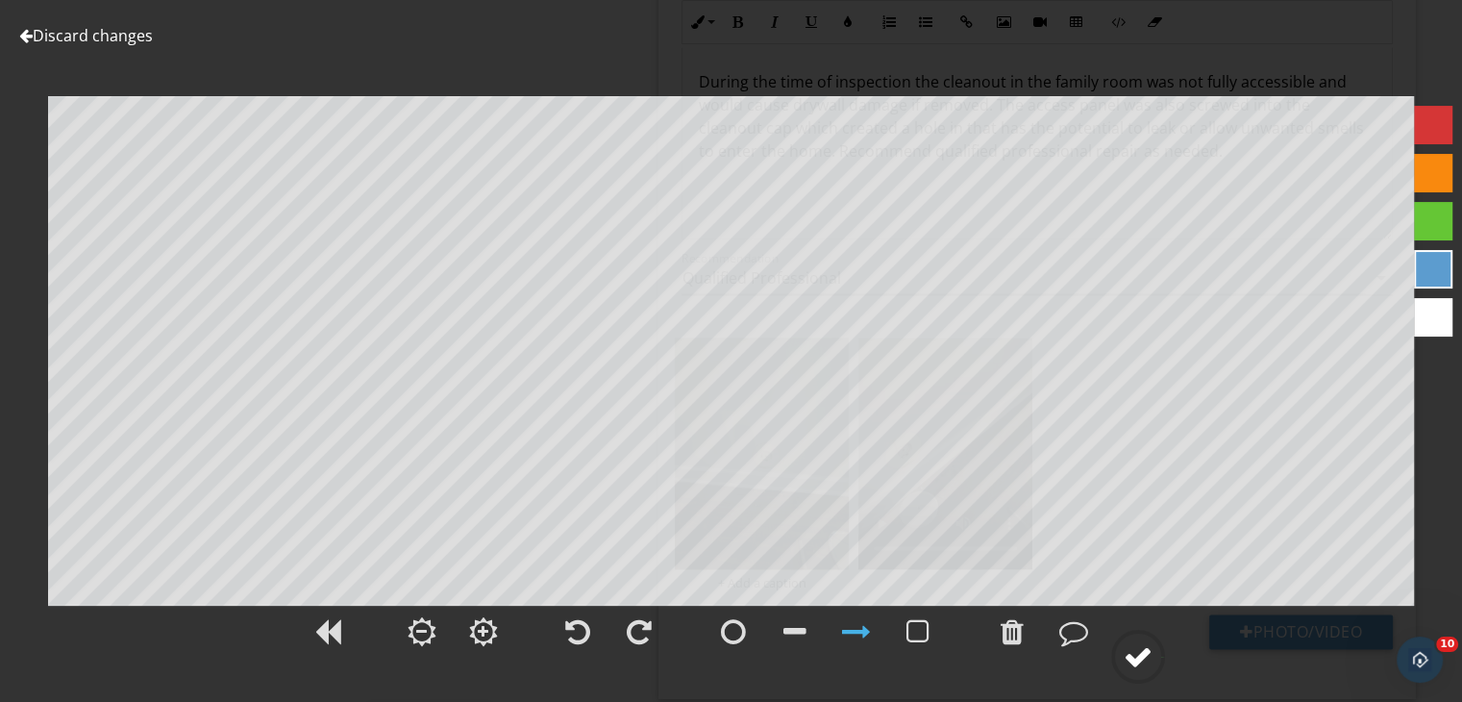
click at [1128, 653] on div at bounding box center [1138, 656] width 29 height 29
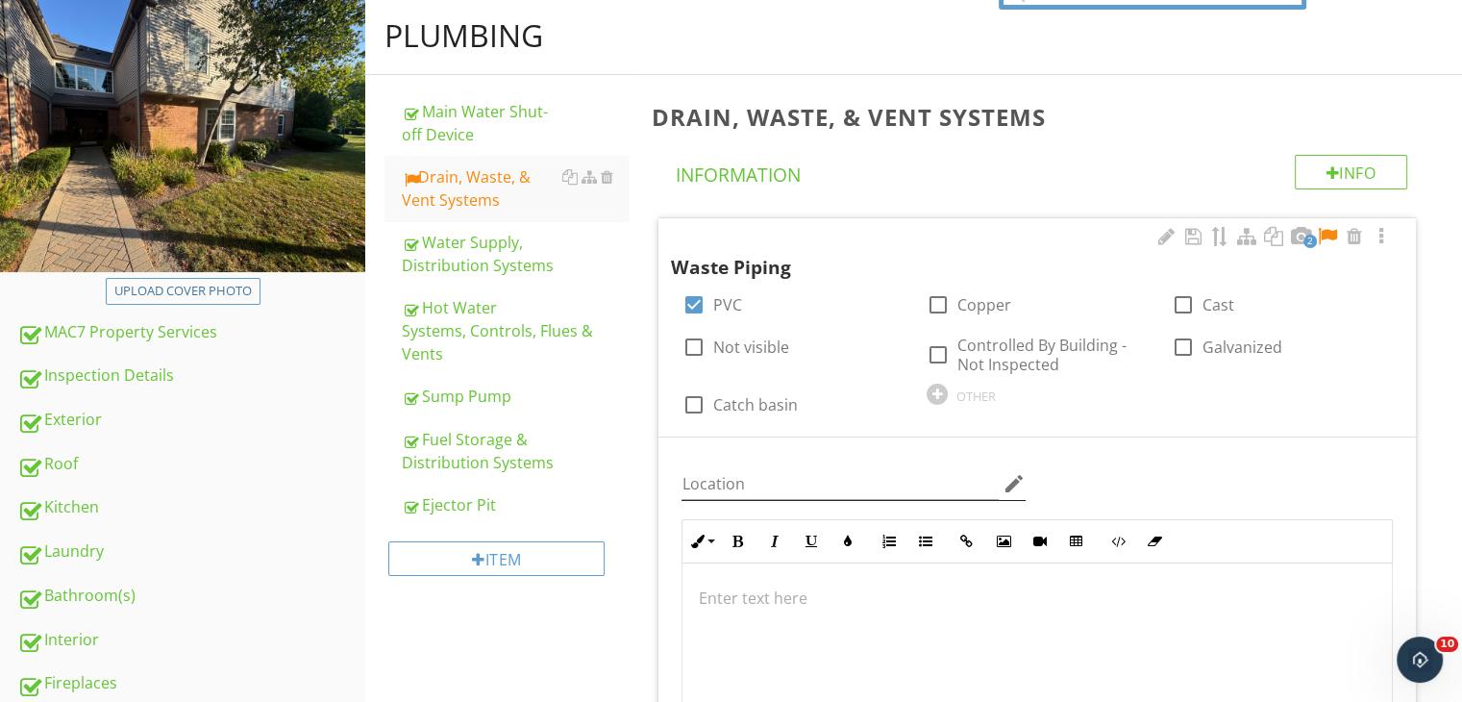
scroll to position [183, 0]
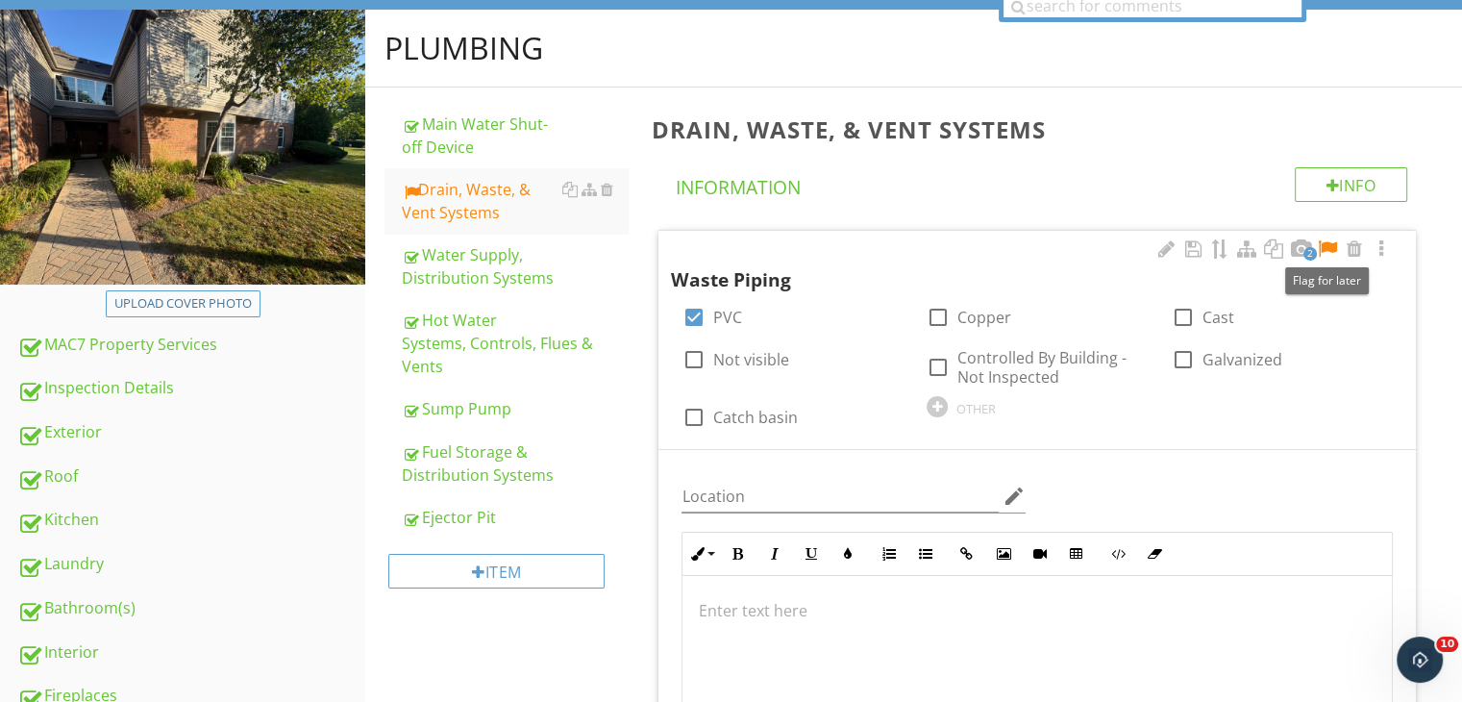
click at [1330, 247] on div at bounding box center [1327, 248] width 23 height 19
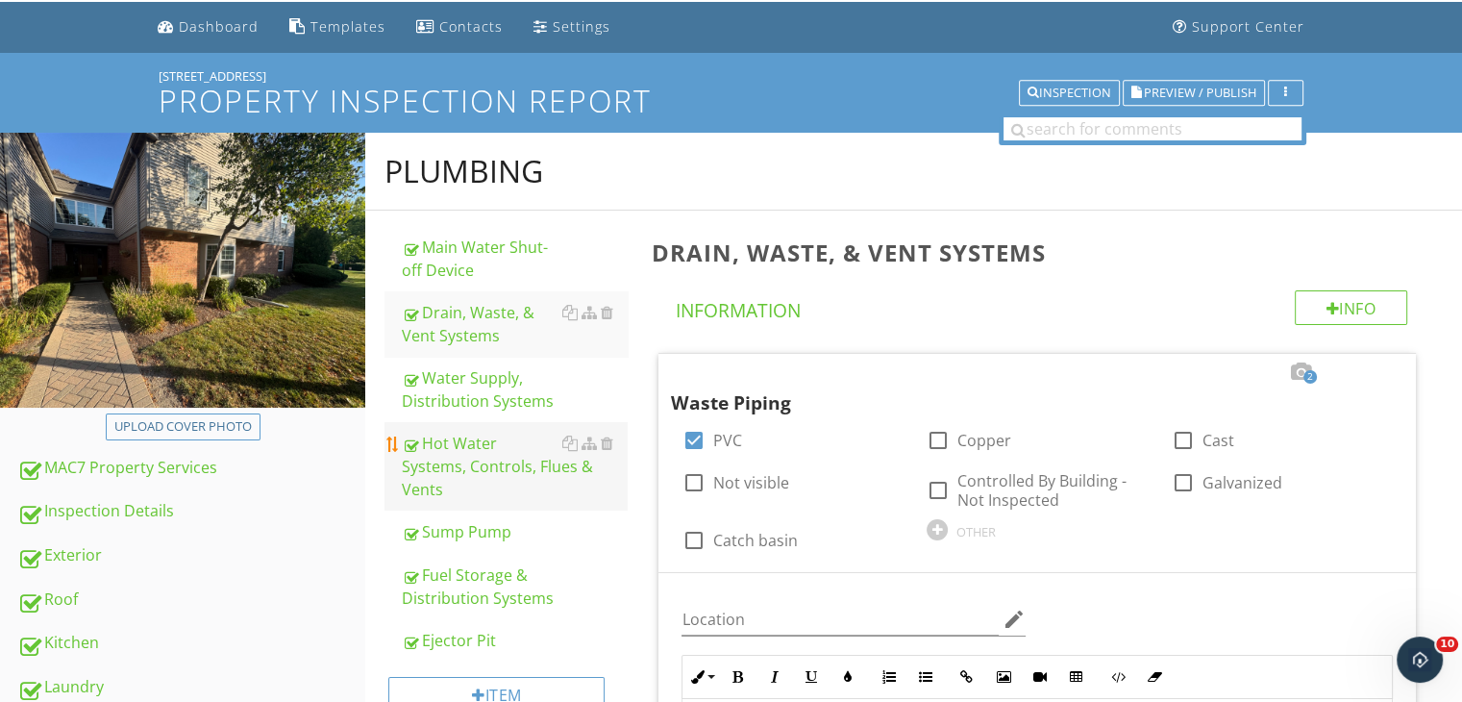
scroll to position [0, 0]
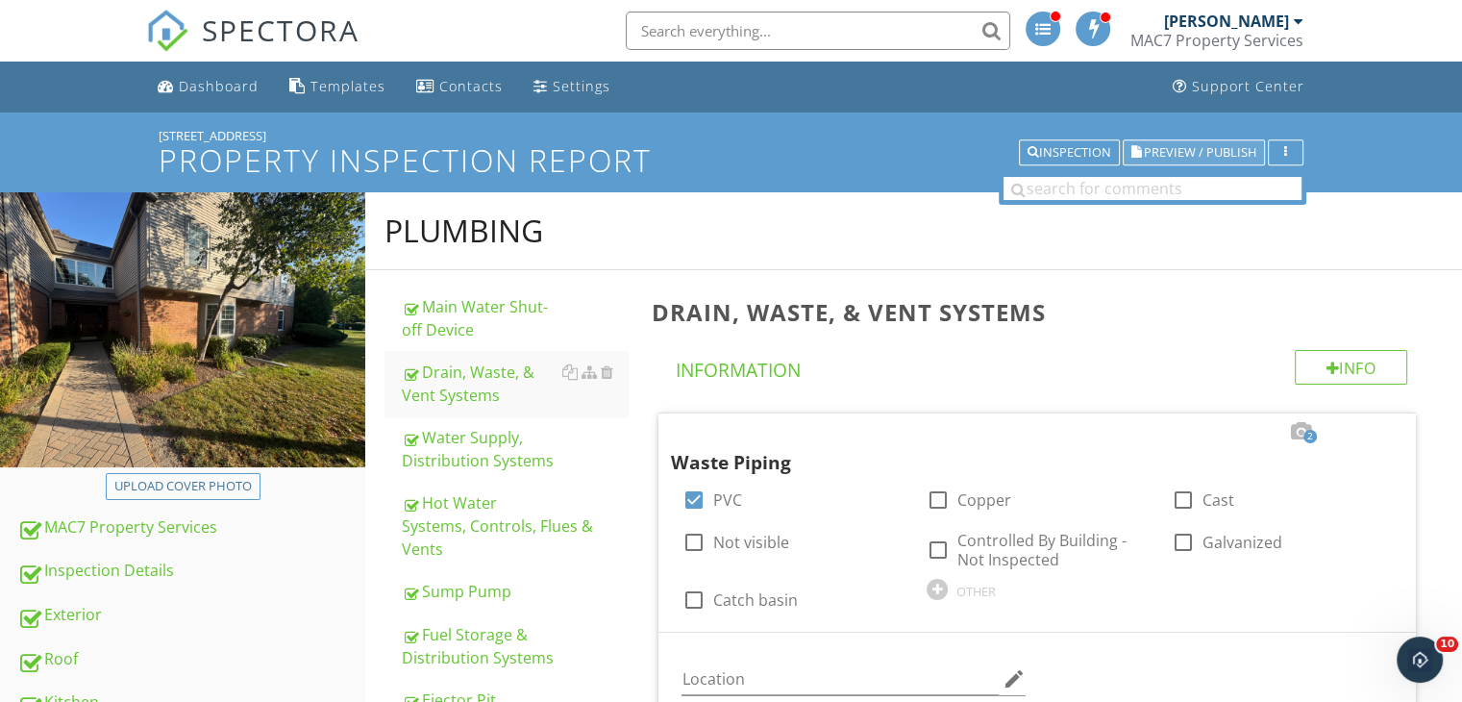
click at [1205, 150] on span "Preview / Publish" at bounding box center [1200, 152] width 112 height 12
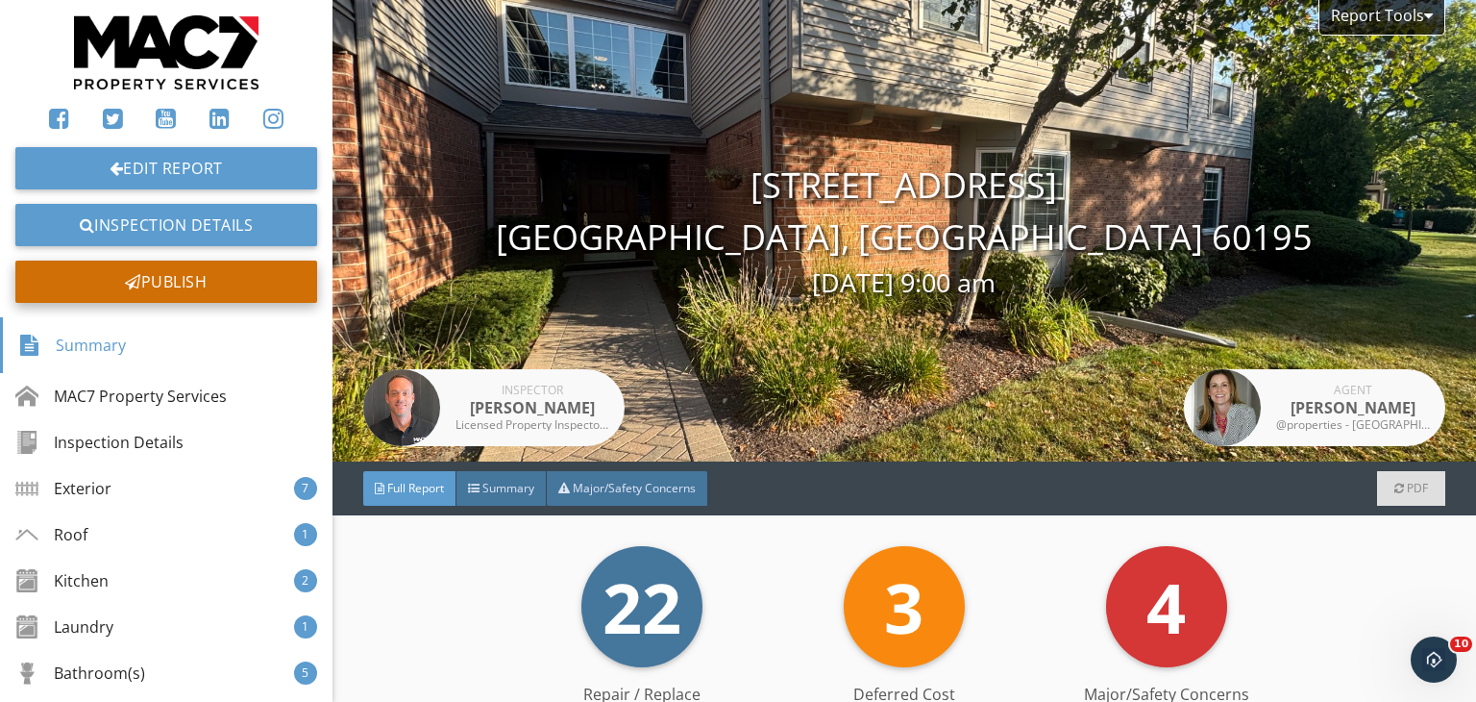
click at [194, 288] on div "Publish" at bounding box center [166, 281] width 302 height 42
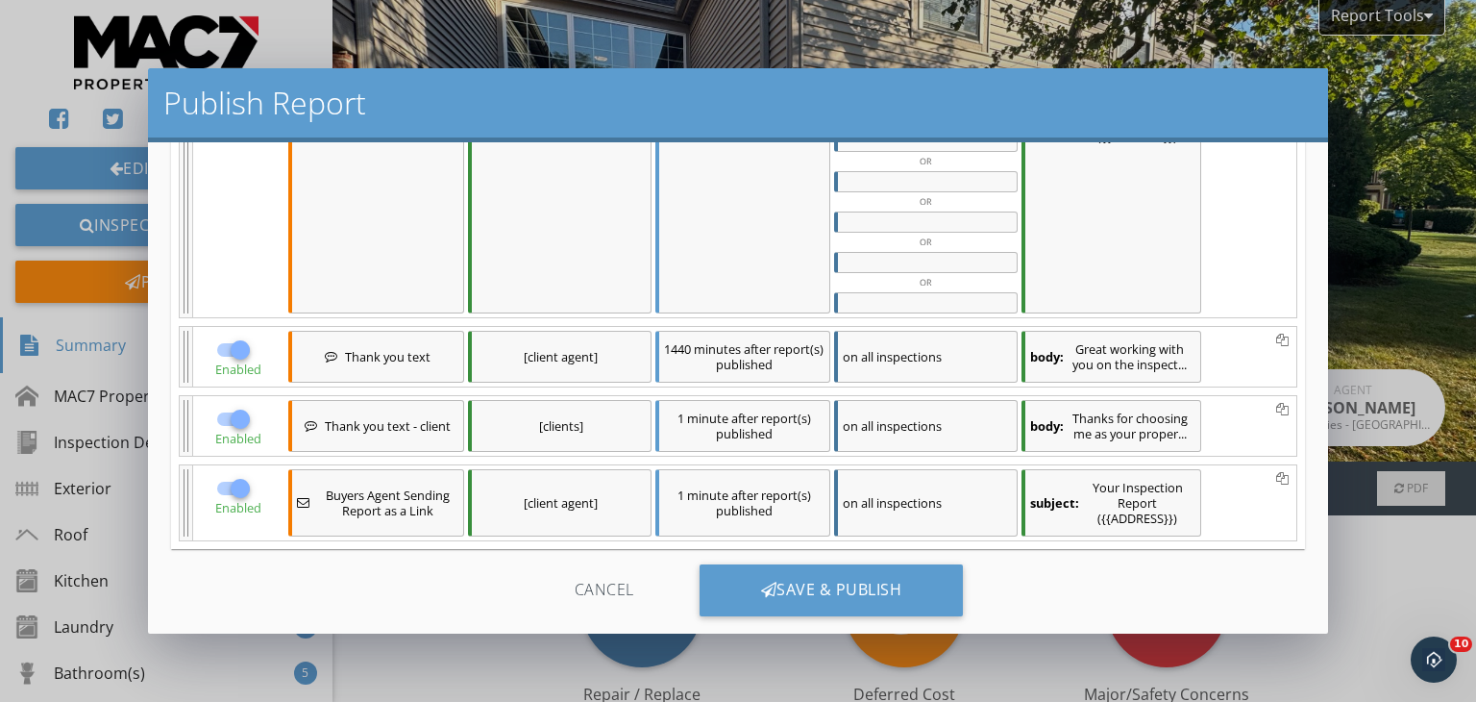
scroll to position [421, 0]
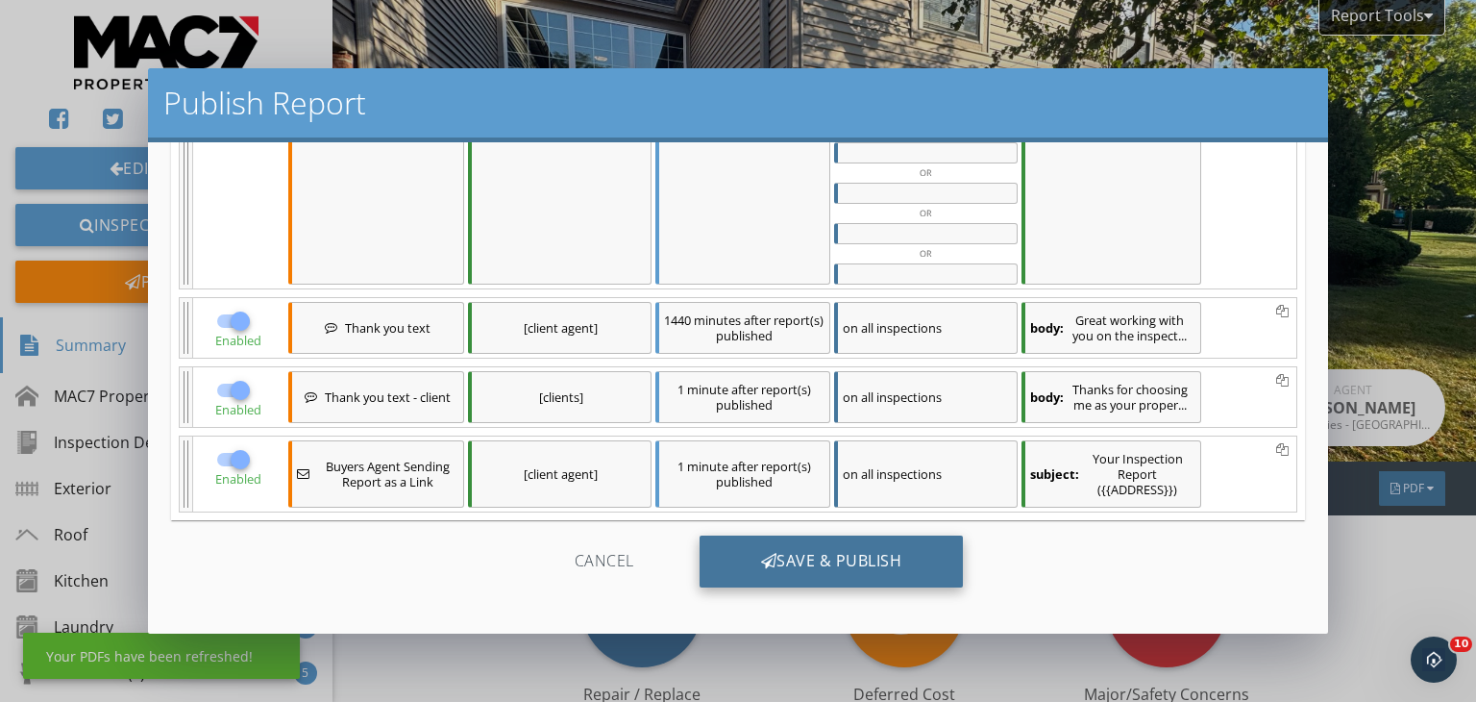
click at [915, 555] on div "Save & Publish" at bounding box center [832, 561] width 264 height 52
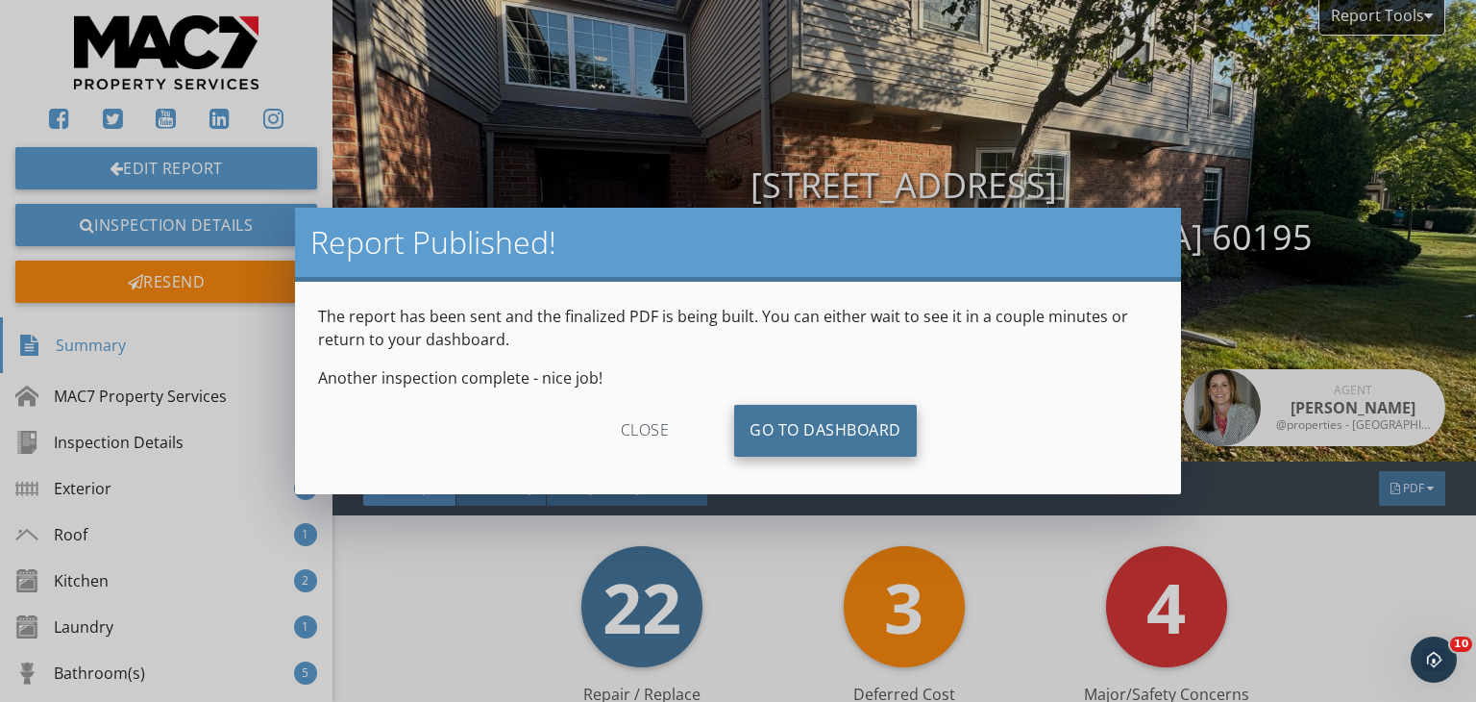
click at [884, 430] on link "Go To Dashboard" at bounding box center [825, 431] width 183 height 52
